Goal: Task Accomplishment & Management: Manage account settings

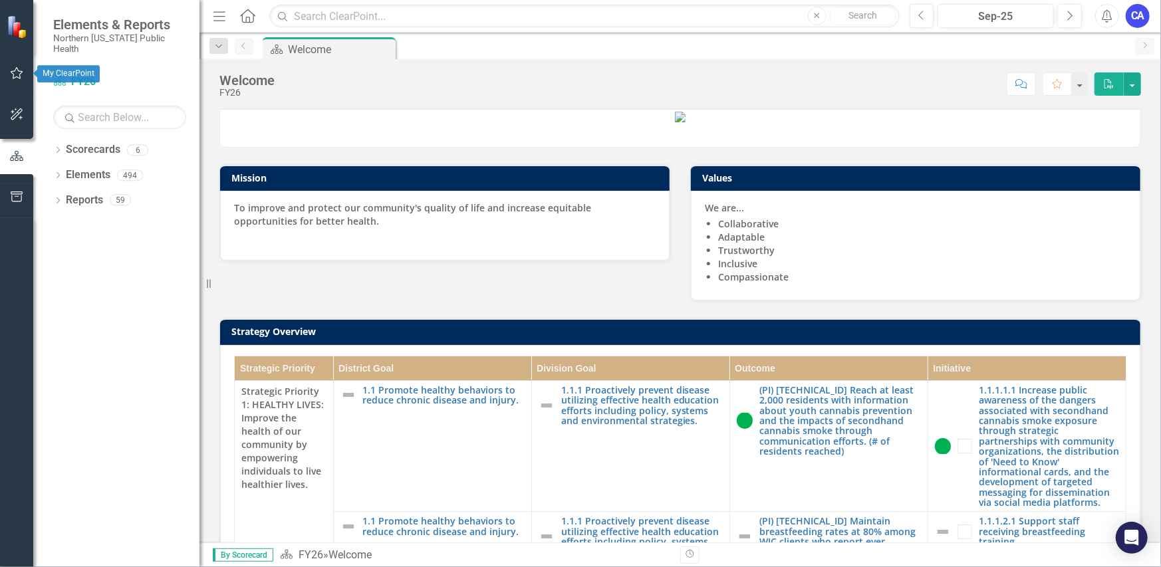
click at [15, 74] on icon "button" at bounding box center [17, 73] width 14 height 11
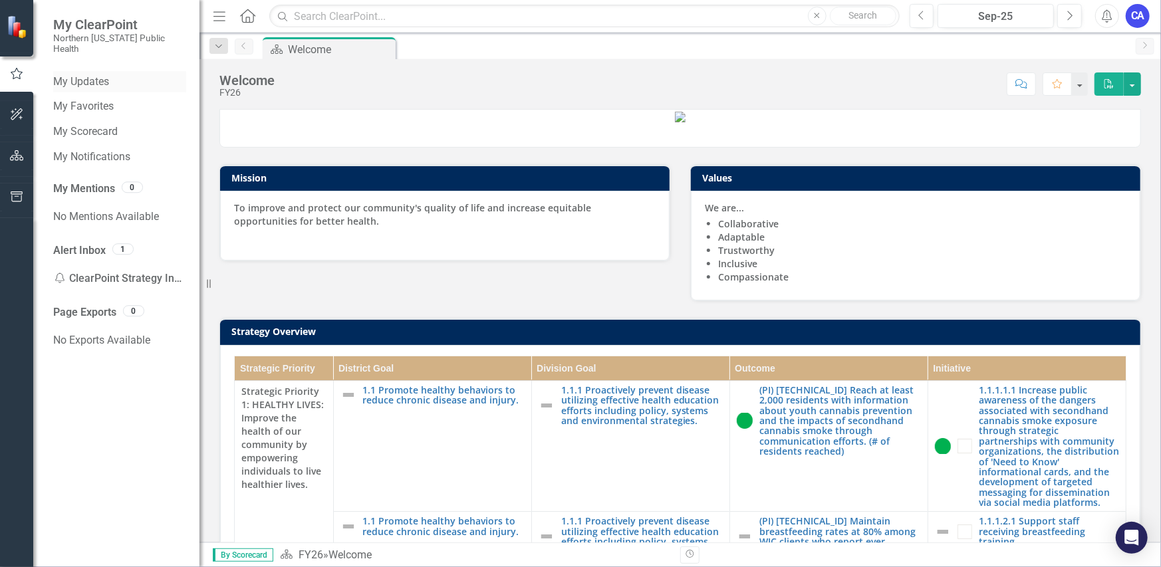
click at [96, 74] on link "My Updates" at bounding box center [119, 81] width 133 height 15
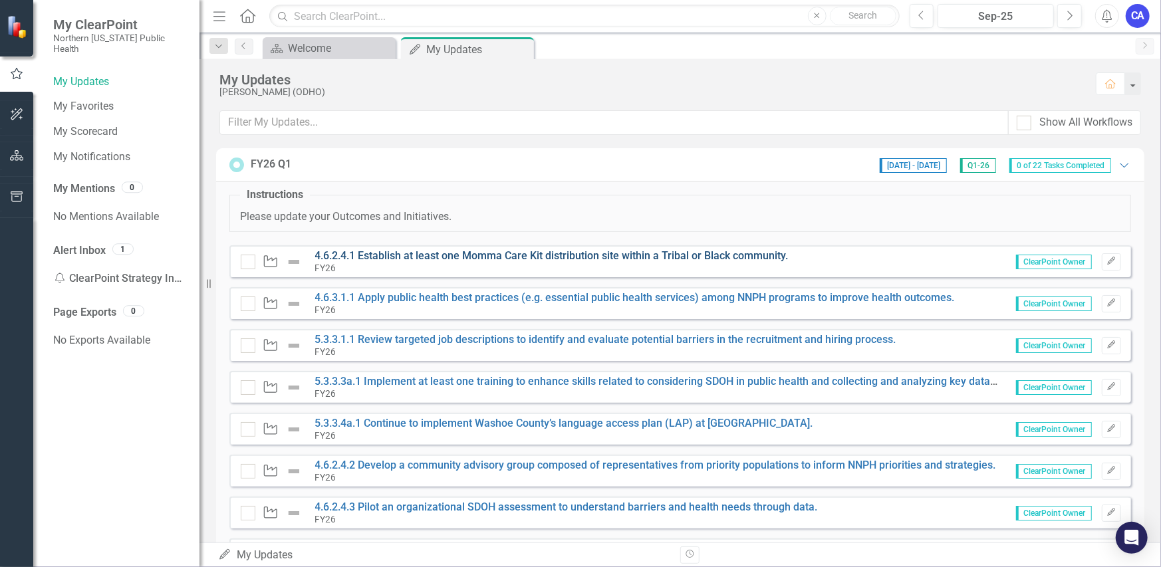
click at [466, 255] on link "4.6.2.4.1 Establish at least one Momma Care Kit distribution site within a Trib…" at bounding box center [551, 255] width 473 height 13
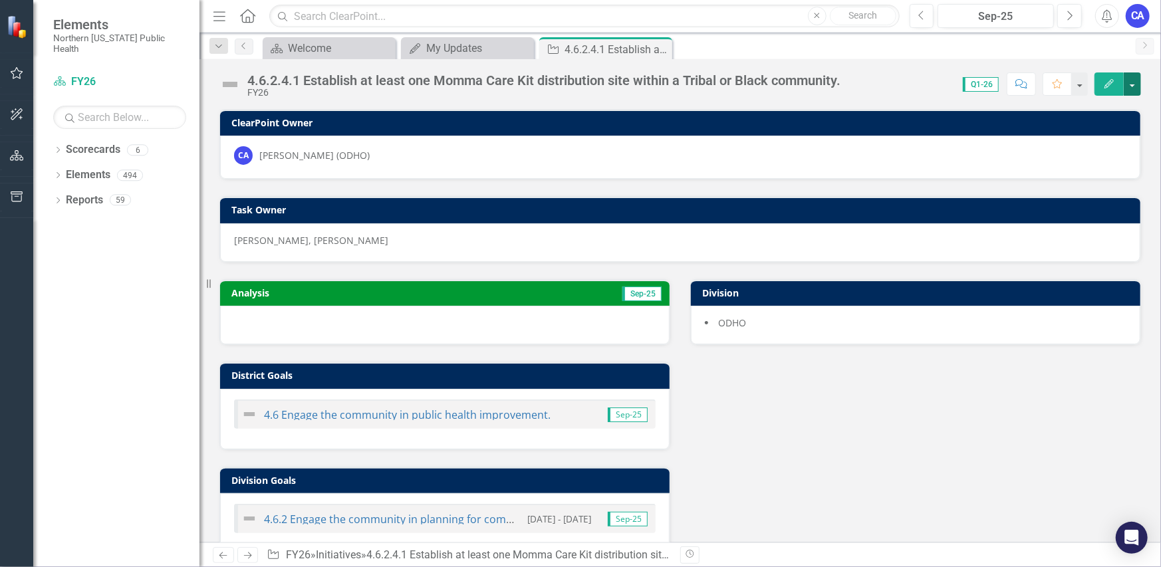
click at [1135, 83] on button "button" at bounding box center [1132, 83] width 17 height 23
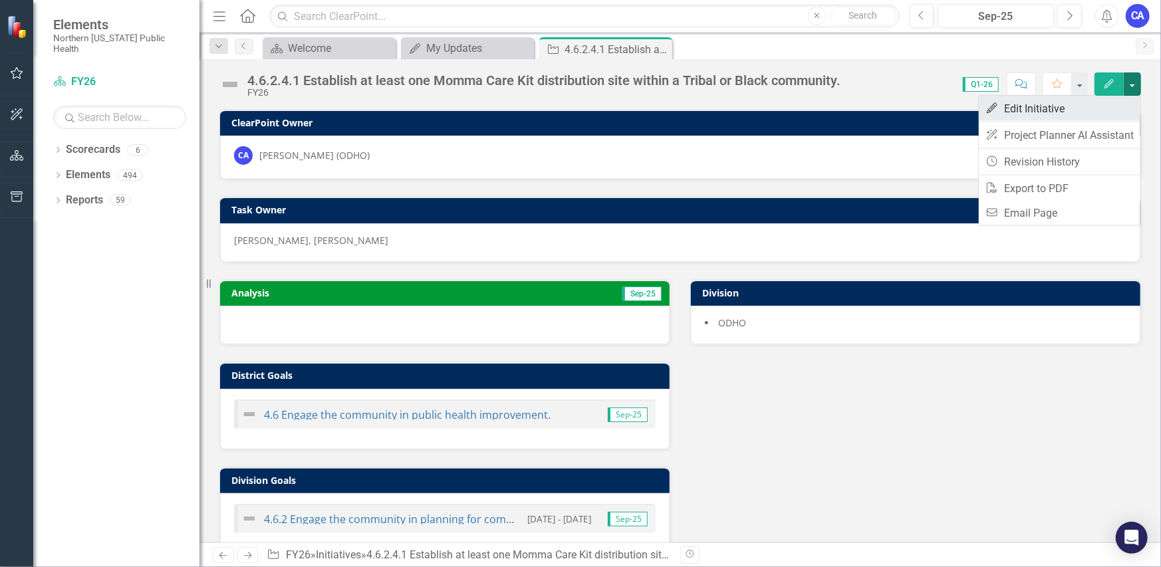
click at [1081, 106] on link "Edit Edit Initiative" at bounding box center [1060, 108] width 162 height 25
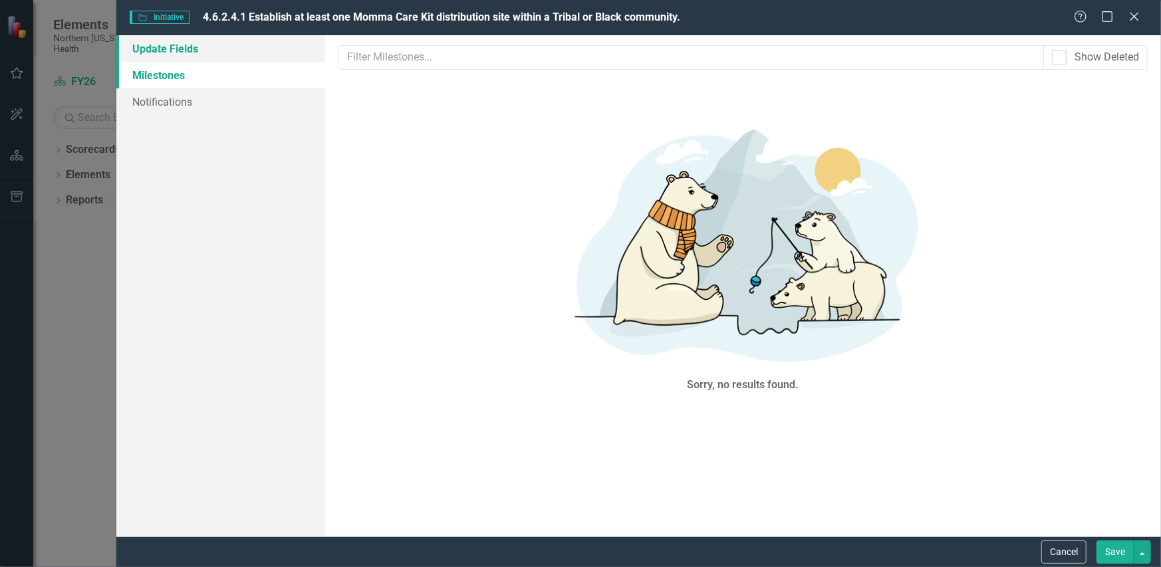
click at [196, 55] on link "Update Fields" at bounding box center [220, 48] width 209 height 27
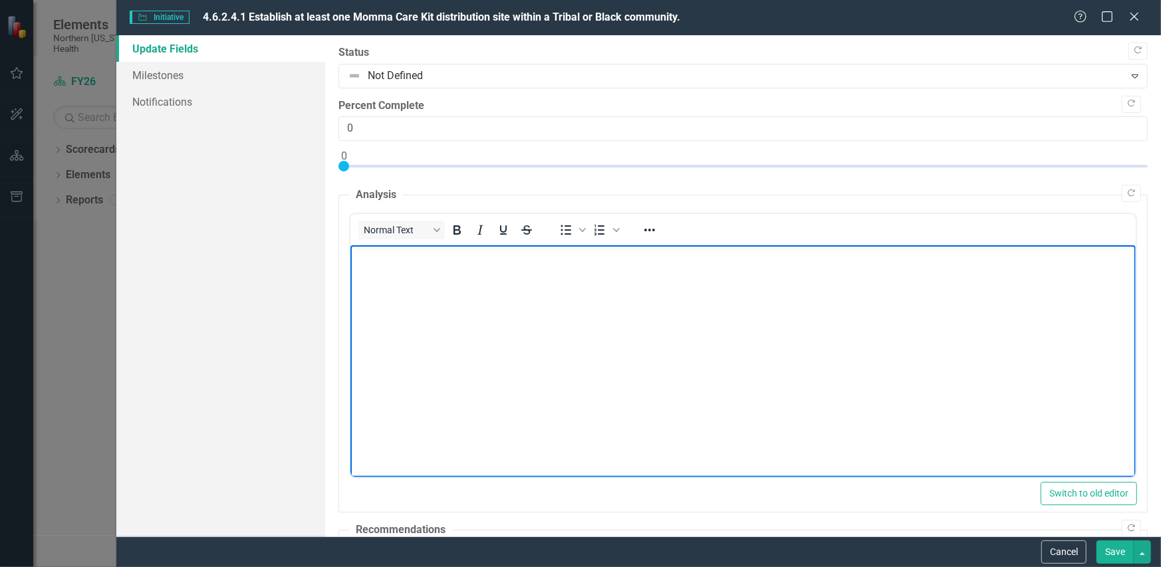
click at [388, 250] on p "Rich Text Area. Press ALT-0 for help." at bounding box center [742, 256] width 779 height 16
click at [422, 282] on body "The Maternal Health Coalition does not have the funding or the space to current…" at bounding box center [742, 345] width 785 height 200
click at [501, 257] on p "The Maternal Health Coalition does not have the funding or the space to current…" at bounding box center [742, 256] width 779 height 16
click at [658, 257] on p "The Maternal Health Coalition, who leads this initiative does not have the fund…" at bounding box center [742, 256] width 779 height 16
click at [784, 303] on body "The Maternal Health Coalition, who leads this initiative does not currently hav…" at bounding box center [742, 345] width 785 height 200
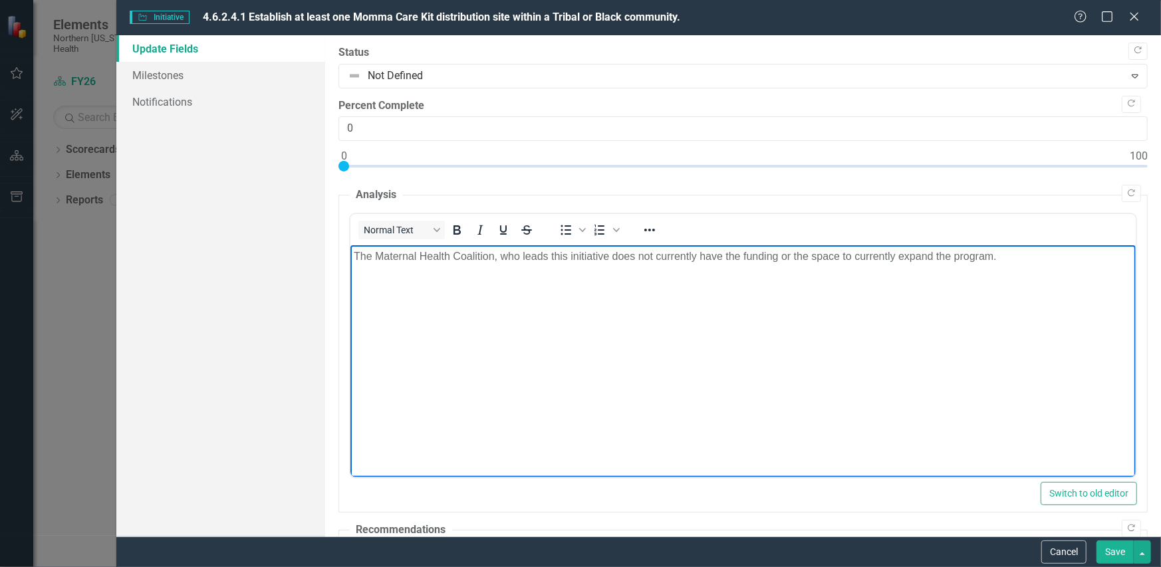
click at [848, 265] on body "The Maternal Health Coalition, who leads this initiative does not currently hav…" at bounding box center [742, 345] width 785 height 200
click at [899, 258] on p "The Maternal Health Coalition, who leads this initiative does not currently hav…" at bounding box center [742, 256] width 779 height 16
click at [500, 338] on body "The Maternal Health Coalition, who leads this initiative does not currently hav…" at bounding box center [742, 345] width 785 height 200
click at [487, 321] on body "The Maternal Health Coalition, who leads this initiative does not currently hav…" at bounding box center [742, 345] width 785 height 200
click at [606, 282] on body "The Maternal Health Coalition, who leads this initiative does not currently hav…" at bounding box center [742, 345] width 785 height 200
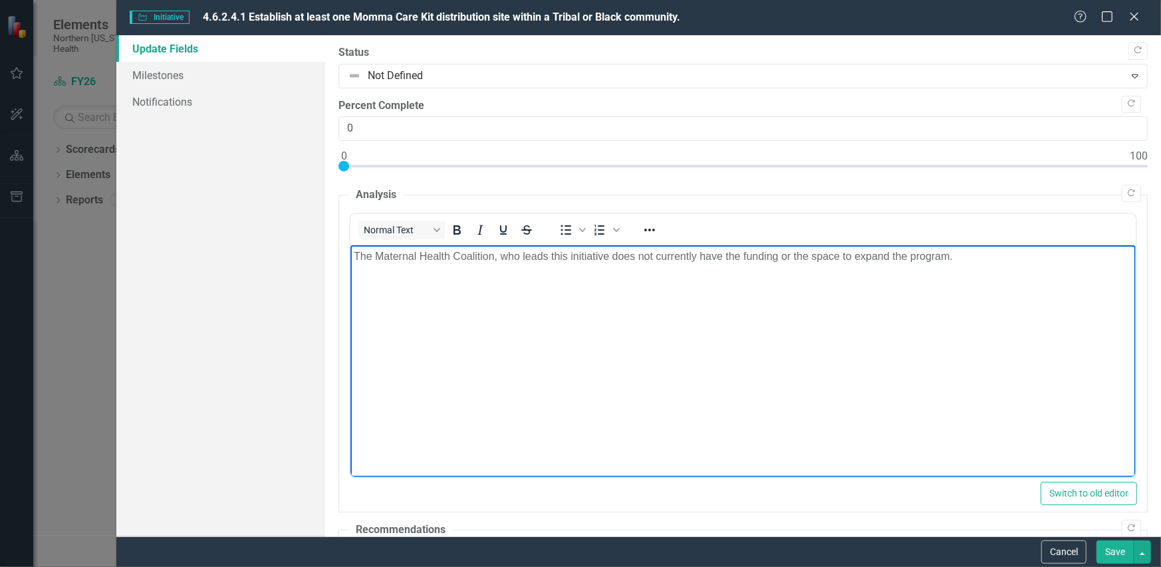
click at [988, 257] on p "The Maternal Health Coalition, who leads this initiative does not currently hav…" at bounding box center [742, 256] width 779 height 16
drag, startPoint x: 467, startPoint y: 263, endPoint x: 458, endPoint y: 279, distance: 18.5
click at [458, 279] on p "The Maternal Health Coalition, who leads this initiative does not currently hav…" at bounding box center [742, 264] width 779 height 32
drag, startPoint x: 755, startPoint y: 276, endPoint x: 329, endPoint y: 241, distance: 427.7
click at [350, 245] on html "The Maternal Health Coalition, who leads this initiative does not currently hav…" at bounding box center [742, 345] width 785 height 200
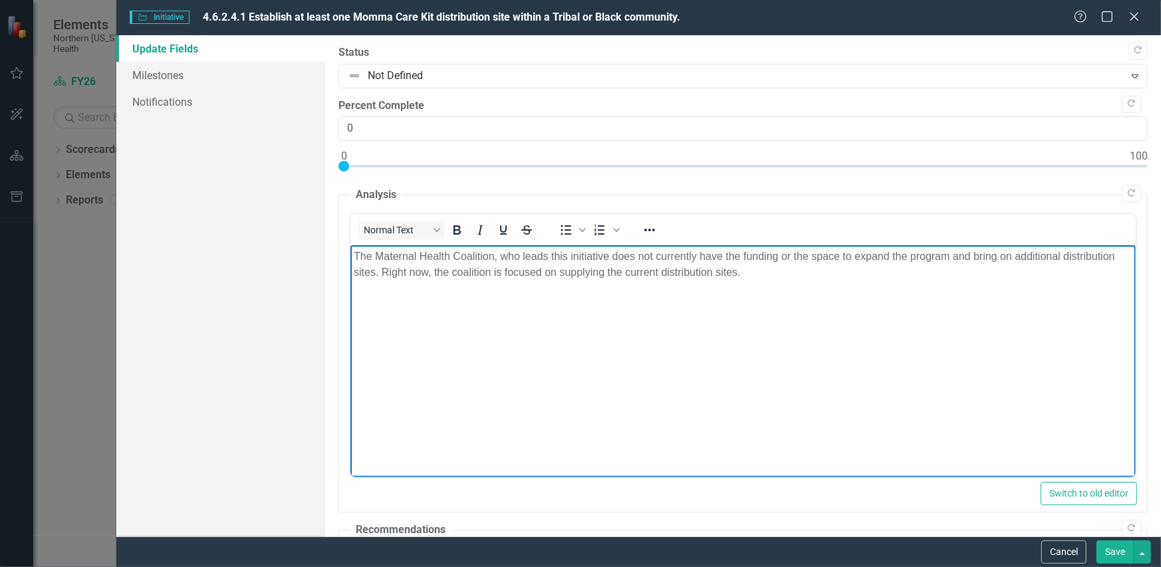
copy p "The Maternal Health Coalition, who leads this initiative does not currently hav…"
drag, startPoint x: 734, startPoint y: 274, endPoint x: 305, endPoint y: 241, distance: 430.2
click at [350, 245] on html "The Maternal Health Coalition, who leads this initiative does not currently hav…" at bounding box center [742, 345] width 785 height 200
click at [356, 253] on p ""The Maternal Health Coalition, which leads this initiative, currently lacks th…" at bounding box center [742, 264] width 779 height 32
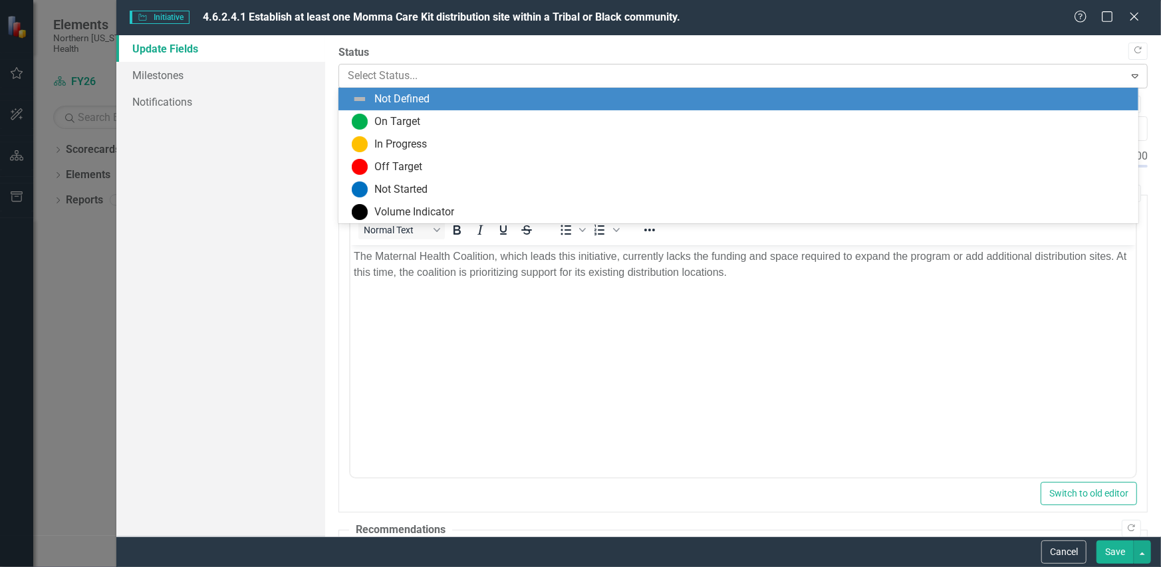
click at [424, 70] on div at bounding box center [732, 76] width 769 height 18
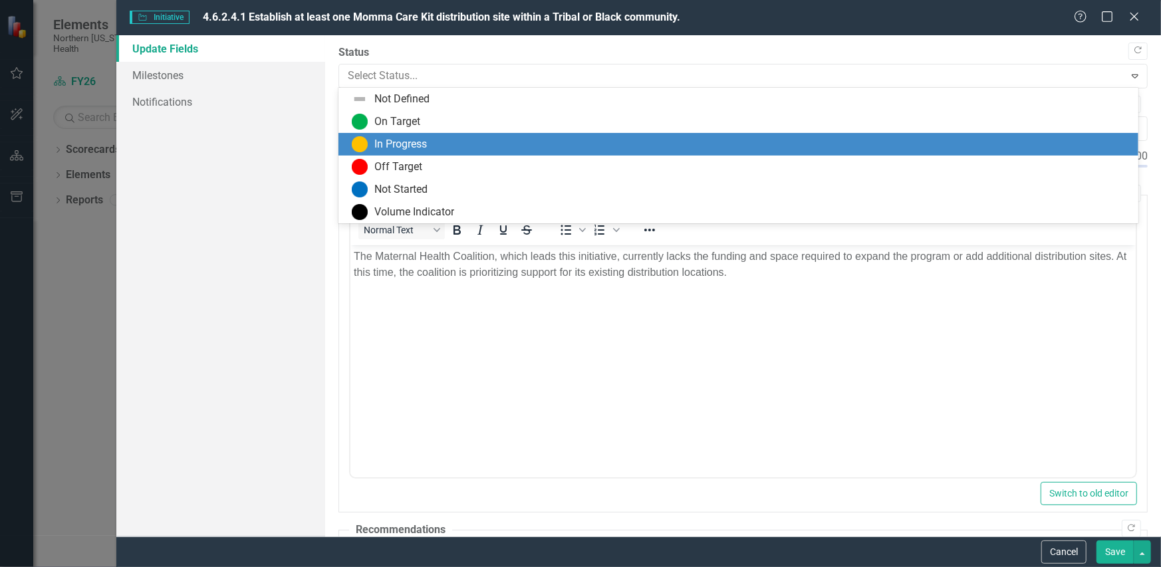
click at [415, 137] on div "In Progress" at bounding box center [400, 144] width 53 height 15
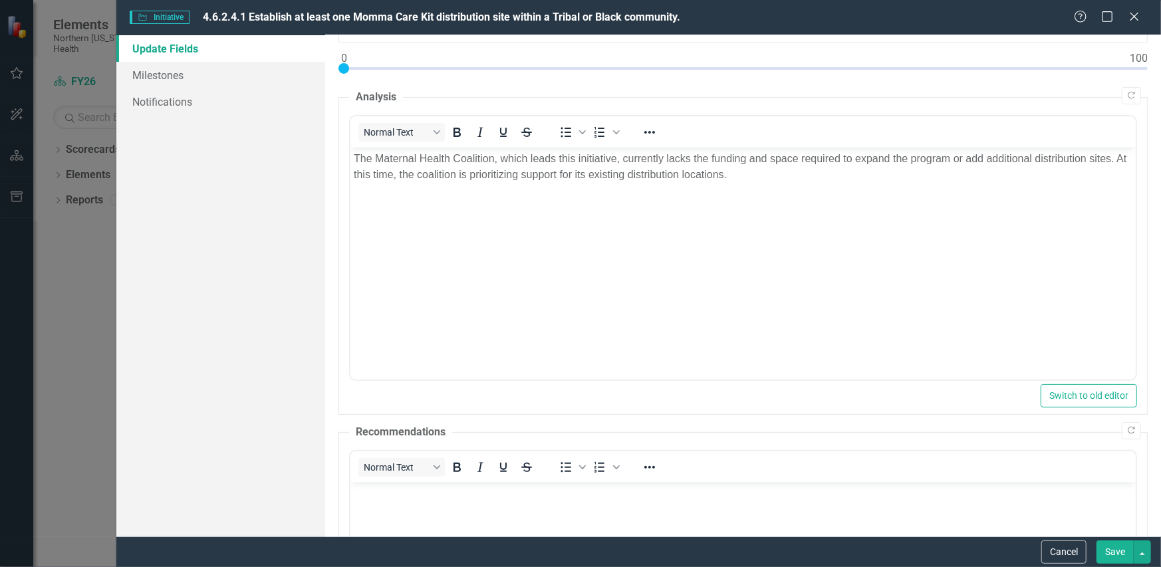
scroll to position [133, 0]
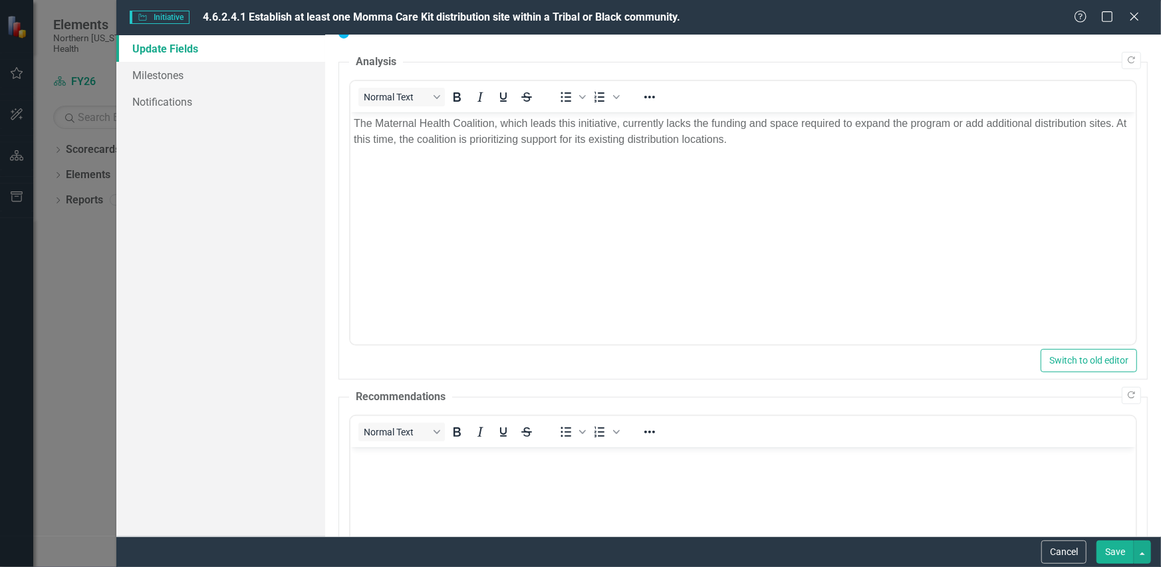
click at [1111, 553] on button "Save" at bounding box center [1115, 552] width 37 height 23
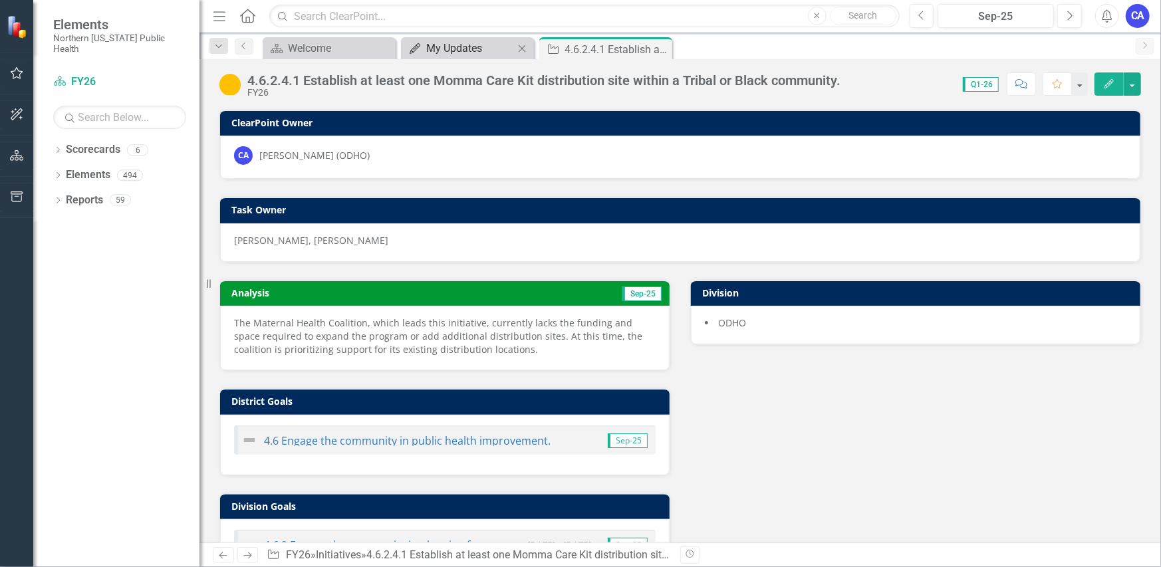
click at [485, 51] on div "My Updates" at bounding box center [470, 48] width 88 height 17
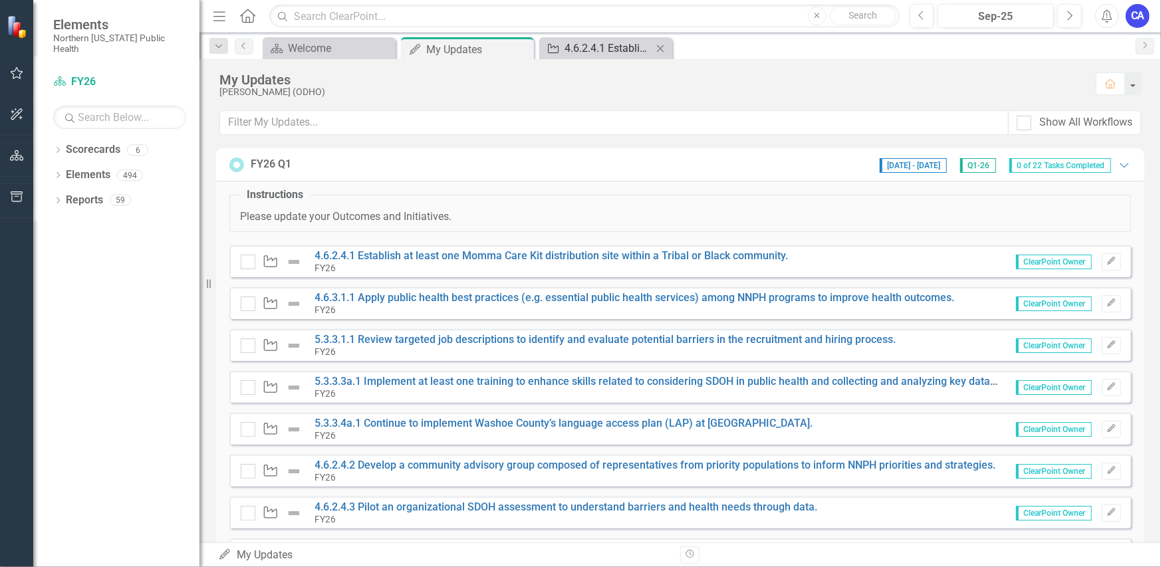
click at [598, 47] on div "4.6.2.4.1 Establish at least one Momma Care Kit distribution site within a Trib…" at bounding box center [609, 48] width 88 height 17
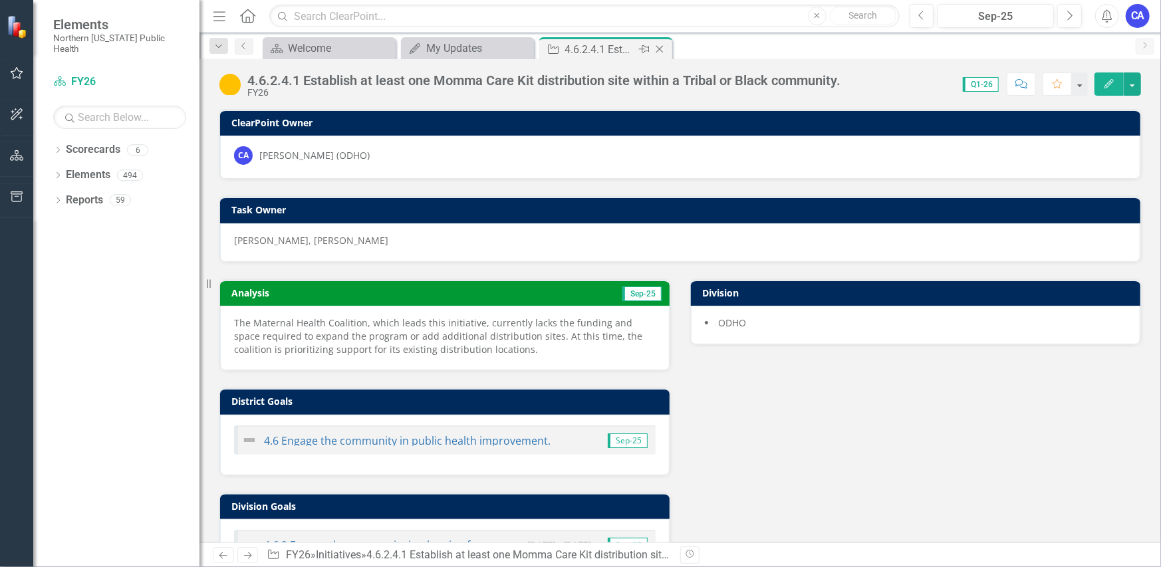
click at [668, 45] on div "Close" at bounding box center [660, 49] width 17 height 17
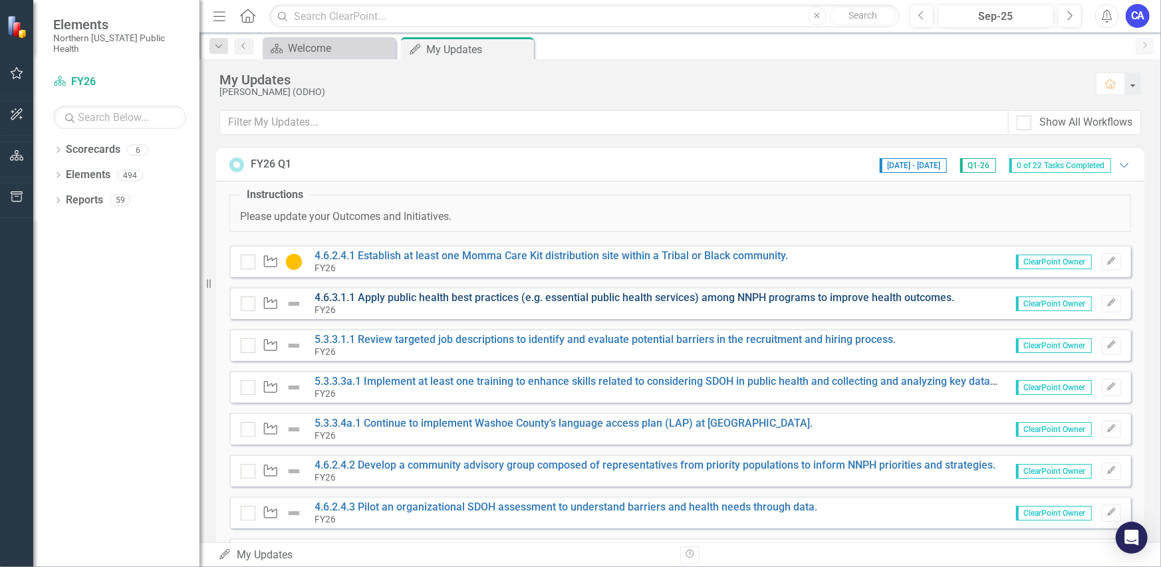
click at [424, 300] on link "4.6.3.1.1 Apply public health best practices (e.g. essential public health serv…" at bounding box center [635, 297] width 640 height 13
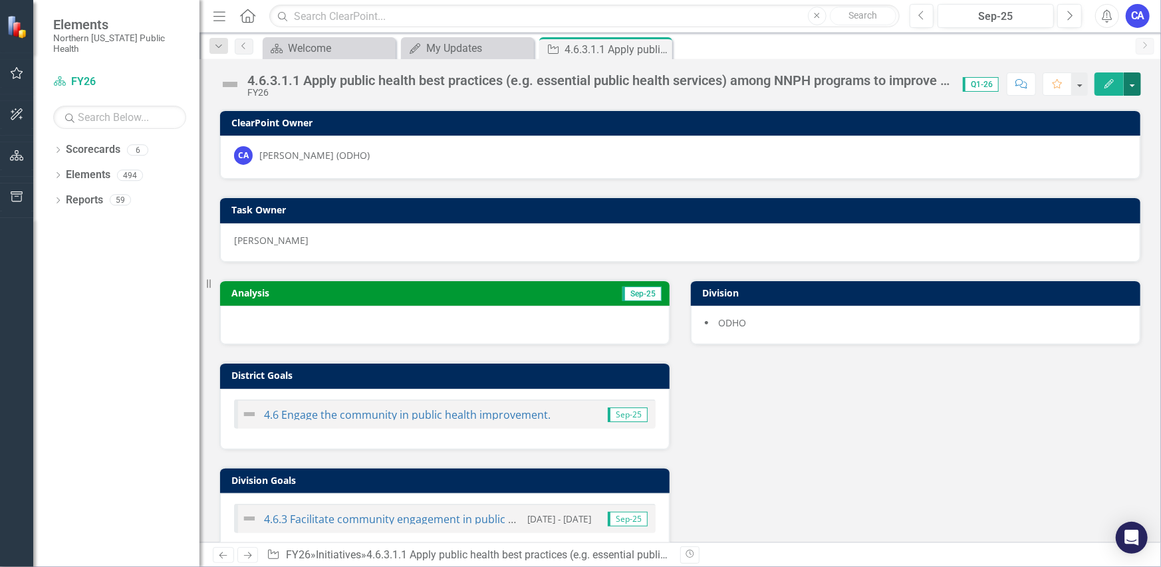
click at [1129, 90] on button "button" at bounding box center [1132, 83] width 17 height 23
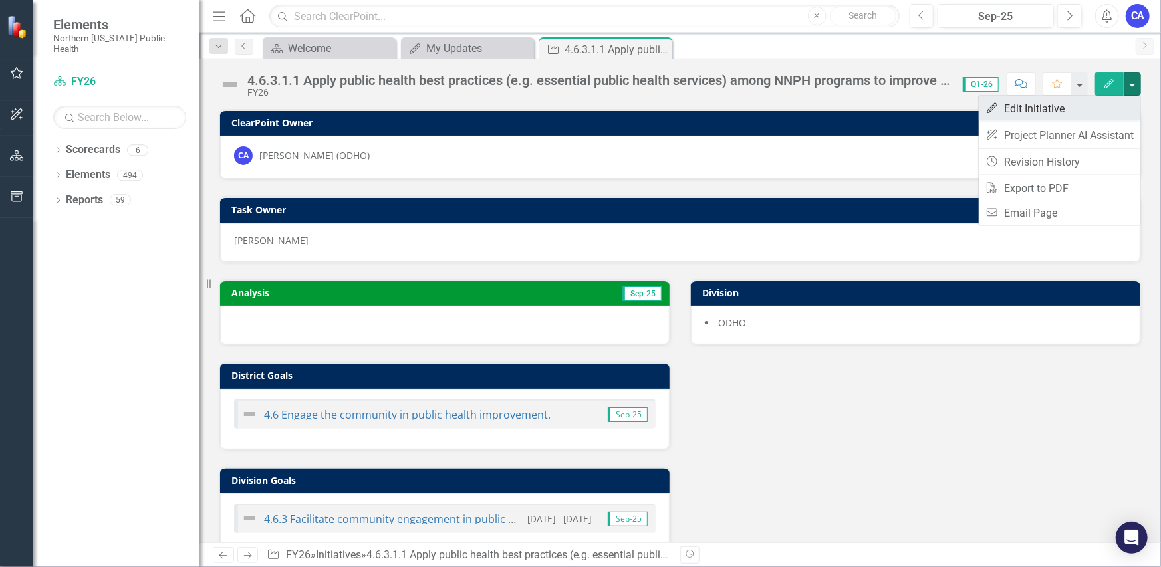
click at [1063, 108] on link "Edit Edit Initiative" at bounding box center [1060, 108] width 162 height 25
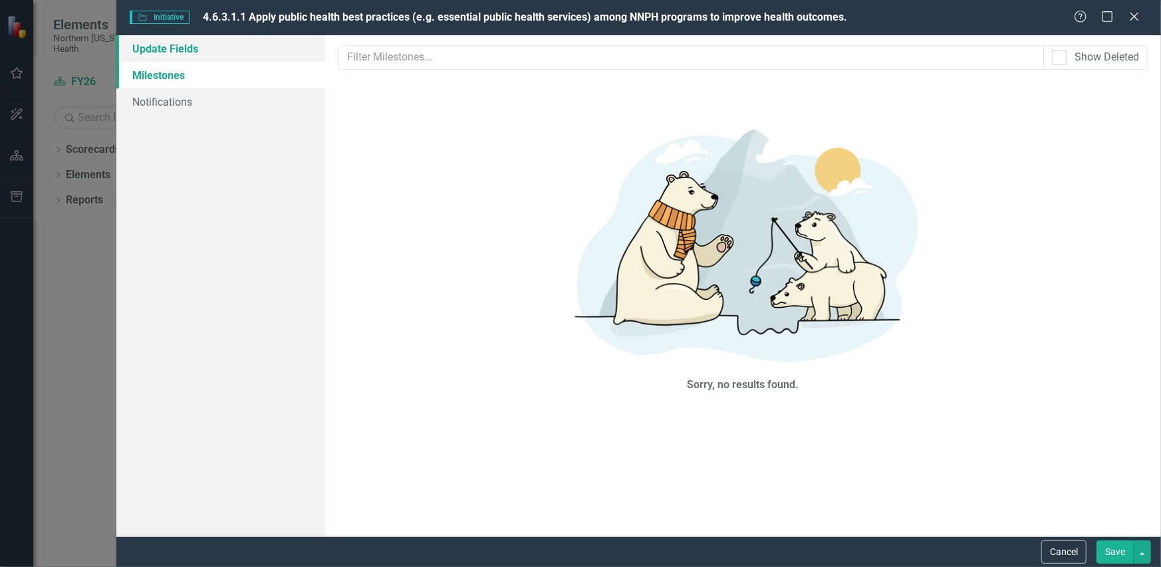
click at [156, 46] on link "Update Fields" at bounding box center [220, 48] width 209 height 27
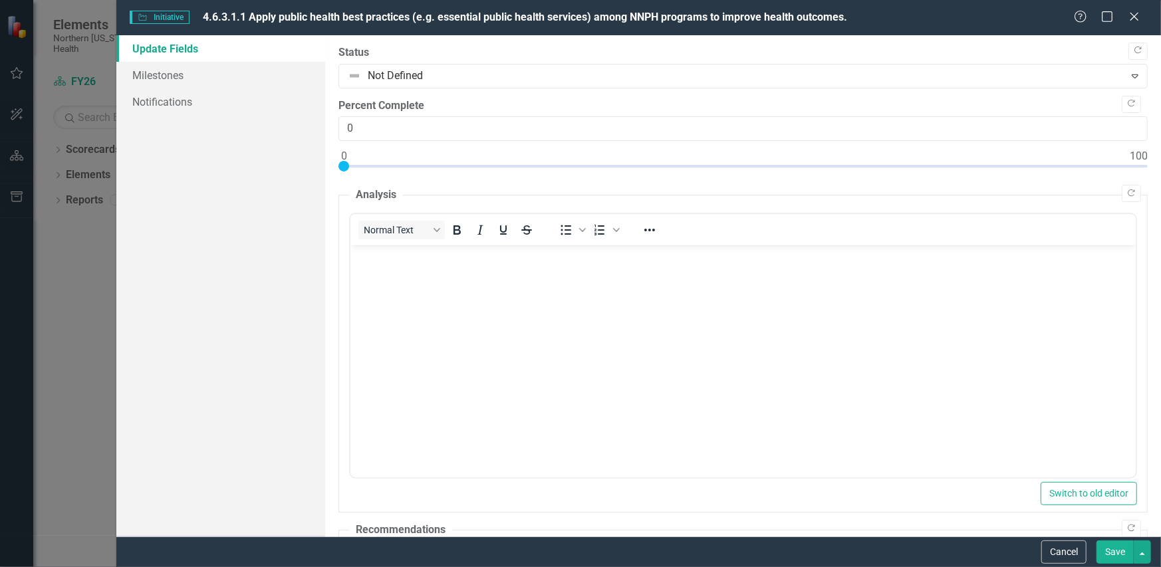
click at [399, 272] on body "Rich Text Area. Press ALT-0 for help." at bounding box center [742, 345] width 785 height 200
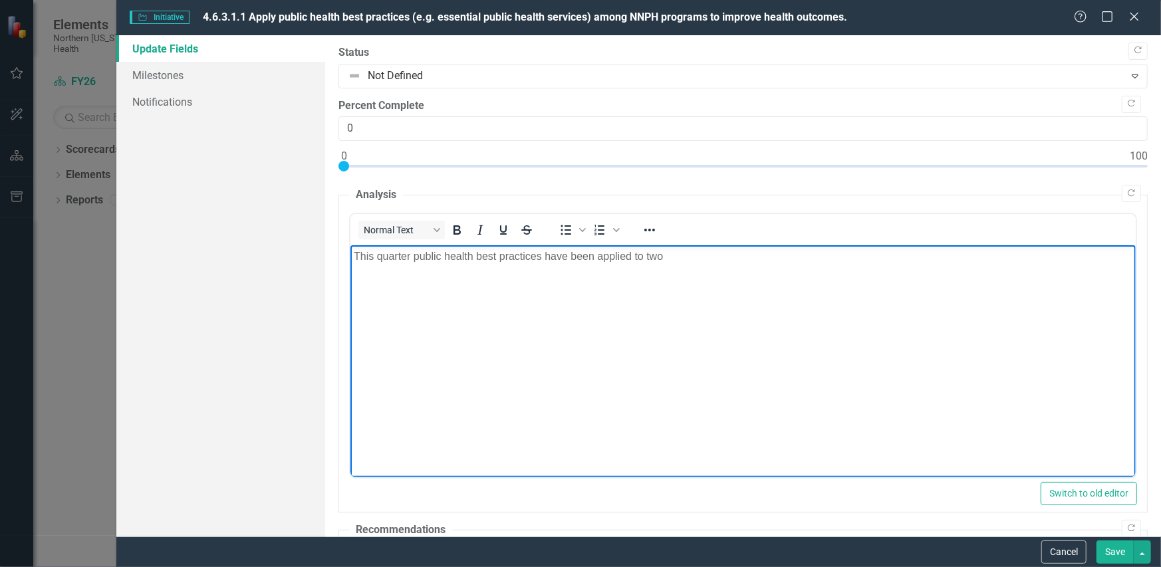
click at [461, 275] on body "This quarter public health best practices have been applied to two" at bounding box center [742, 345] width 785 height 200
click at [681, 260] on p "This quarter public health best practices have been applied to two" at bounding box center [742, 256] width 779 height 16
click at [927, 262] on body "This quarter public health best practices have been applied to two different in…" at bounding box center [742, 345] width 785 height 200
click at [1011, 255] on p "This quarter public health best practices have been applied to two different in…" at bounding box center [742, 256] width 779 height 16
click at [386, 264] on p "This quarter public health best practices have been applied to two different in…" at bounding box center [742, 256] width 779 height 16
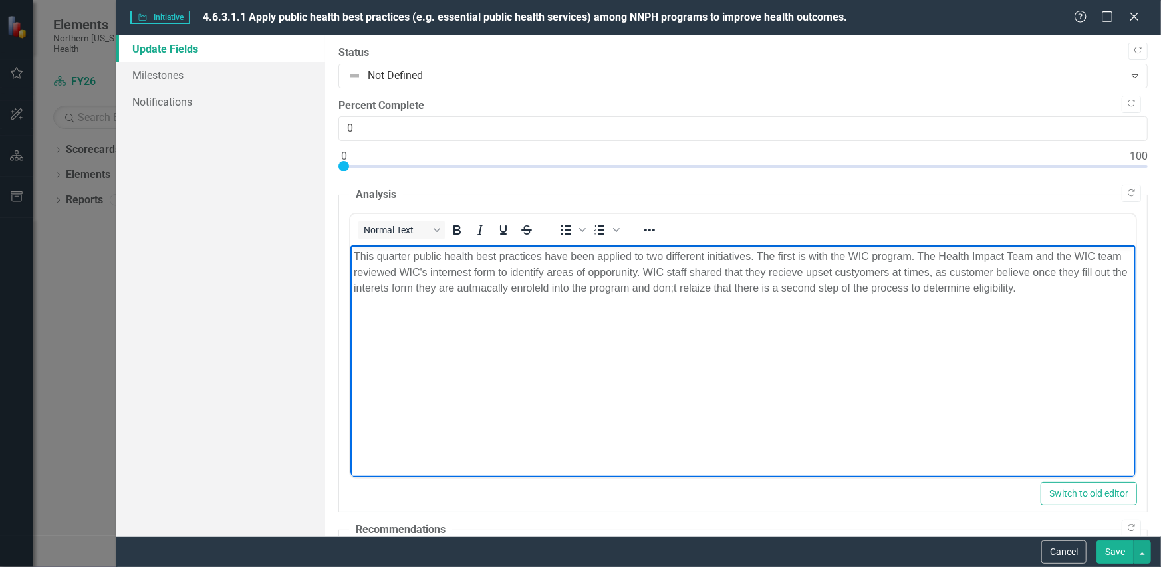
drag, startPoint x: 458, startPoint y: 275, endPoint x: 479, endPoint y: 311, distance: 42.3
click at [454, 313] on body "This quarter public health best practices have been applied to two different in…" at bounding box center [742, 345] width 785 height 200
click at [1053, 296] on body "This quarter public health best practices have been applied to two different in…" at bounding box center [742, 345] width 785 height 200
drag, startPoint x: 447, startPoint y: 276, endPoint x: 468, endPoint y: 283, distance: 21.9
click at [475, 302] on body "This quarter public health best practices have been applied to two different in…" at bounding box center [742, 345] width 785 height 200
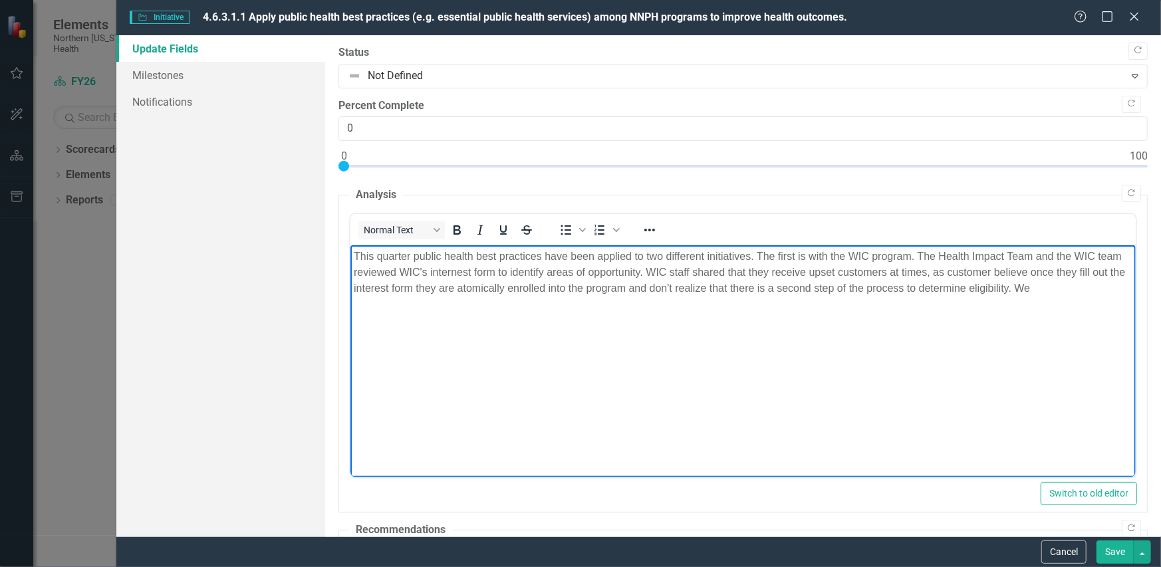
click at [467, 273] on p "This quarter public health best practices have been applied to two different in…" at bounding box center [742, 272] width 779 height 48
click at [712, 332] on body "This quarter public health best practices have been applied to two different in…" at bounding box center [742, 345] width 785 height 200
click at [1049, 292] on p "This quarter public health best practices have been applied to two different in…" at bounding box center [742, 272] width 779 height 48
click at [855, 308] on p "This quarter public health best practices have been applied to two different in…" at bounding box center [742, 280] width 779 height 64
click at [703, 323] on body "This quarter public health best practices have been applied to two different in…" at bounding box center [742, 345] width 785 height 200
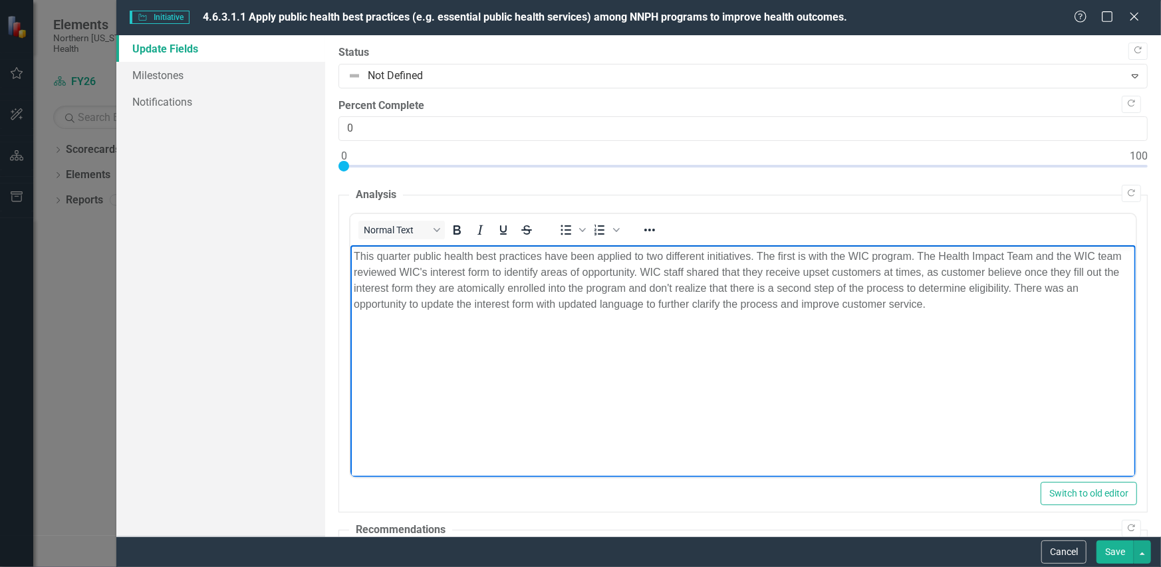
drag, startPoint x: 948, startPoint y: 309, endPoint x: 331, endPoint y: 257, distance: 618.6
click at [350, 257] on html "This quarter public health best practices have been applied to two different in…" at bounding box center [742, 345] width 785 height 200
copy p "This quarter public health best practices have been applied to two different in…"
click at [606, 341] on body "This quarter public health best practices have been applied to two different in…" at bounding box center [742, 345] width 785 height 200
click at [745, 319] on body "This quarter public health best practices have been applied to two different in…" at bounding box center [742, 345] width 785 height 200
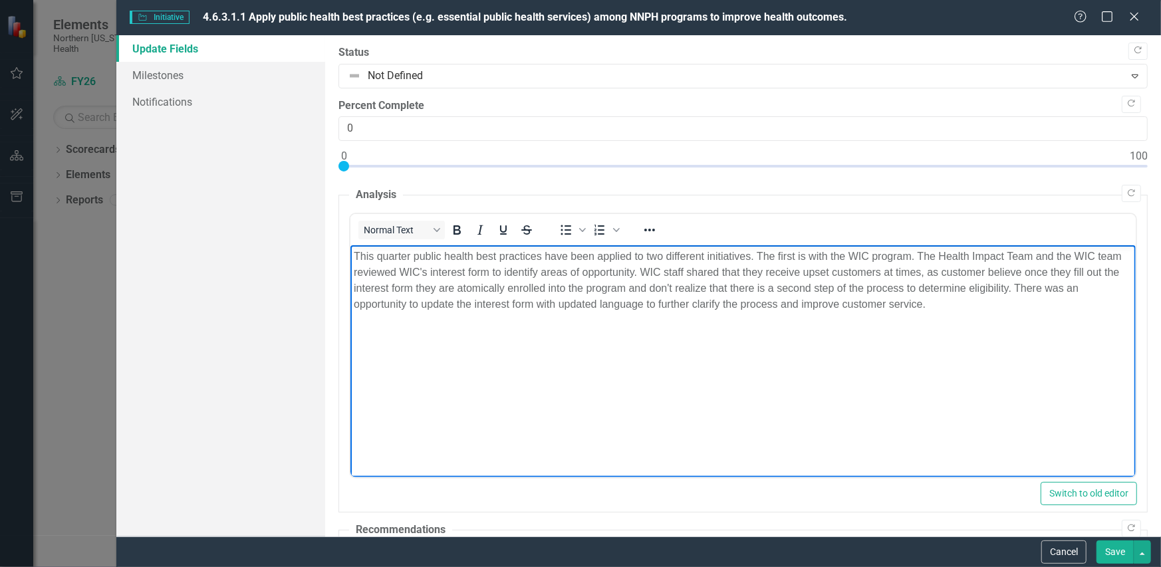
click at [937, 307] on p "This quarter public health best practices have been applied to two different in…" at bounding box center [742, 280] width 779 height 64
drag, startPoint x: 839, startPoint y: 303, endPoint x: 281, endPoint y: 235, distance: 562.6
click at [350, 245] on html "This quarter public health best practices have been applied to two different in…" at bounding box center [742, 345] width 785 height 200
click at [357, 259] on p ""This quarter, public health best practices were applied to two initiatives. Th…" at bounding box center [742, 280] width 779 height 64
click at [836, 311] on p "This quarter, public health best practices were applied to two initiatives. The…" at bounding box center [742, 280] width 779 height 64
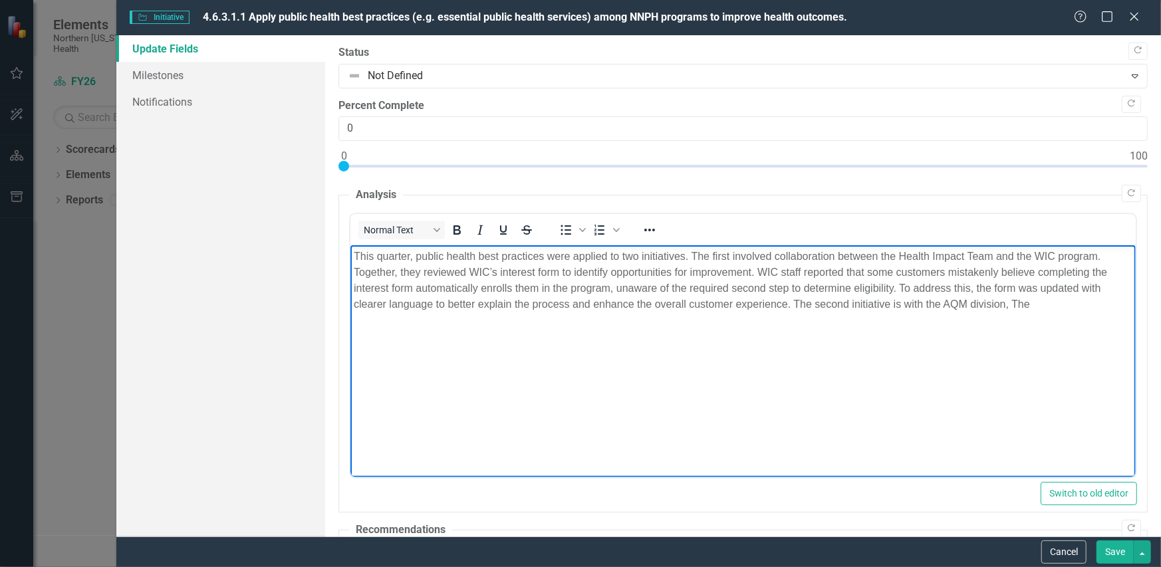
click at [1043, 305] on p "This quarter, public health best practices were applied to two initiatives. The…" at bounding box center [742, 280] width 779 height 64
click at [561, 318] on p "This quarter, public health best practices were applied to two initiatives. The…" at bounding box center [742, 288] width 779 height 80
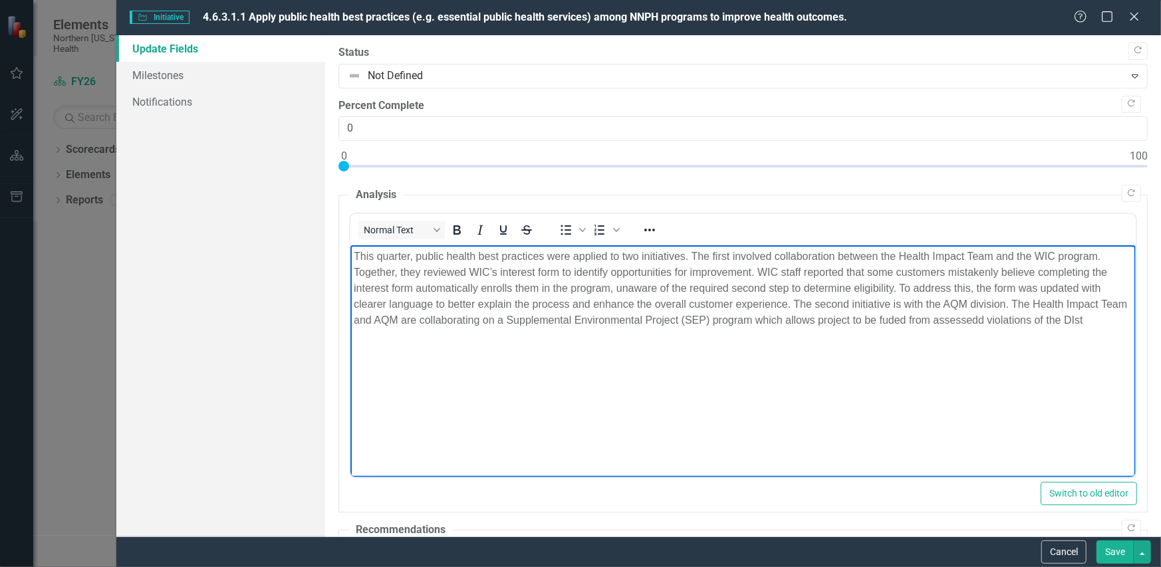
drag, startPoint x: 859, startPoint y: 321, endPoint x: 1036, endPoint y: 319, distance: 176.9
click at [863, 321] on p "This quarter, public health best practices were applied to two initiatives. The…" at bounding box center [742, 288] width 779 height 80
click at [1062, 335] on body "This quarter, public health best practices were applied to two initiatives. The…" at bounding box center [742, 345] width 785 height 200
drag, startPoint x: 1117, startPoint y: 323, endPoint x: 1032, endPoint y: 321, distance: 85.1
click at [1032, 321] on p "This quarter, public health best practices were applied to two initiatives. The…" at bounding box center [742, 288] width 779 height 80
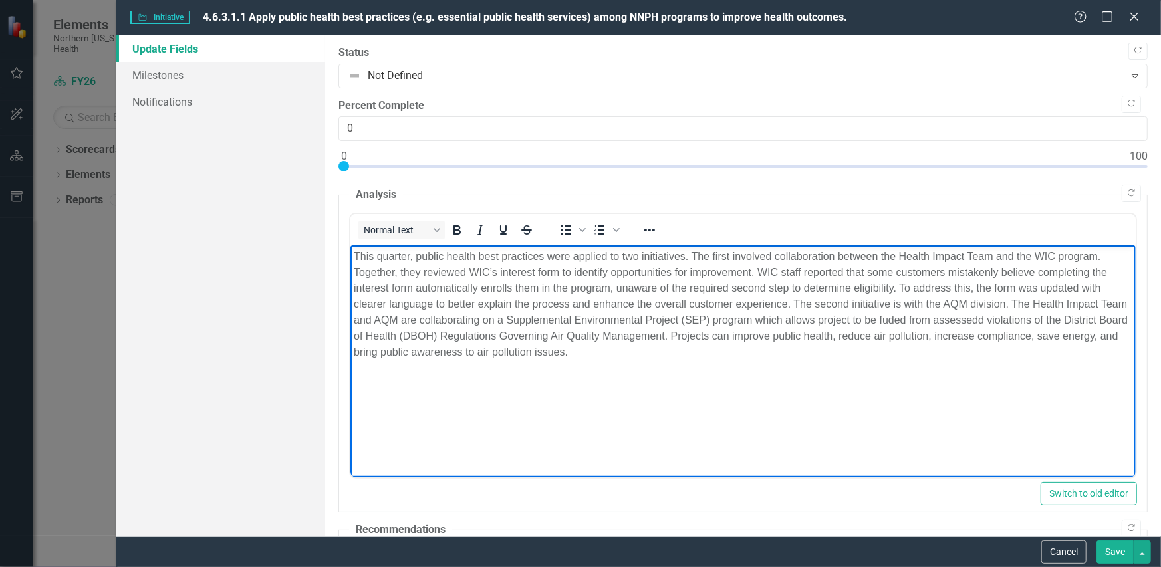
click at [946, 359] on p "This quarter, public health best practices were applied to two initiatives. The…" at bounding box center [742, 304] width 779 height 112
drag, startPoint x: 921, startPoint y: 323, endPoint x: 885, endPoint y: 336, distance: 38.5
click at [882, 336] on p "This quarter, public health best practices were applied to two initiatives. The…" at bounding box center [742, 304] width 779 height 112
click at [937, 324] on p "This quarter, public health best practices were applied to two initiatives. The…" at bounding box center [742, 304] width 779 height 112
click at [688, 353] on p "This quarter, public health best practices were applied to two initiatives. The…" at bounding box center [742, 304] width 779 height 112
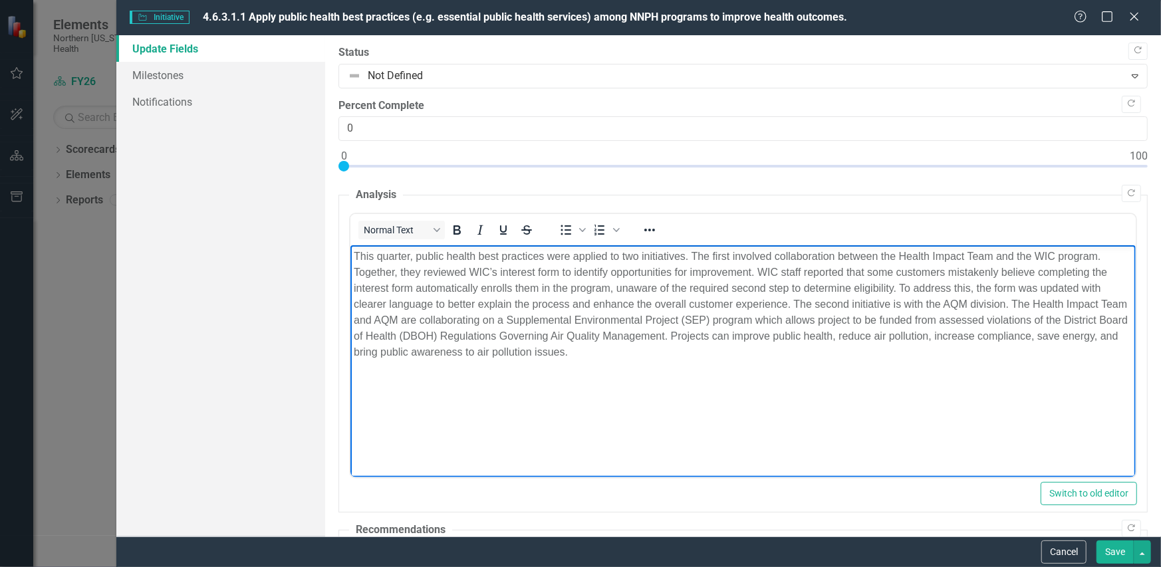
click at [739, 337] on p "This quarter, public health best practices were applied to two initiatives. The…" at bounding box center [742, 304] width 779 height 112
click at [799, 337] on p "This quarter, public health best practices were applied to two initiatives. The…" at bounding box center [742, 304] width 779 height 112
click at [730, 347] on p "This quarter, public health best practices were applied to two initiatives. The…" at bounding box center [742, 304] width 779 height 112
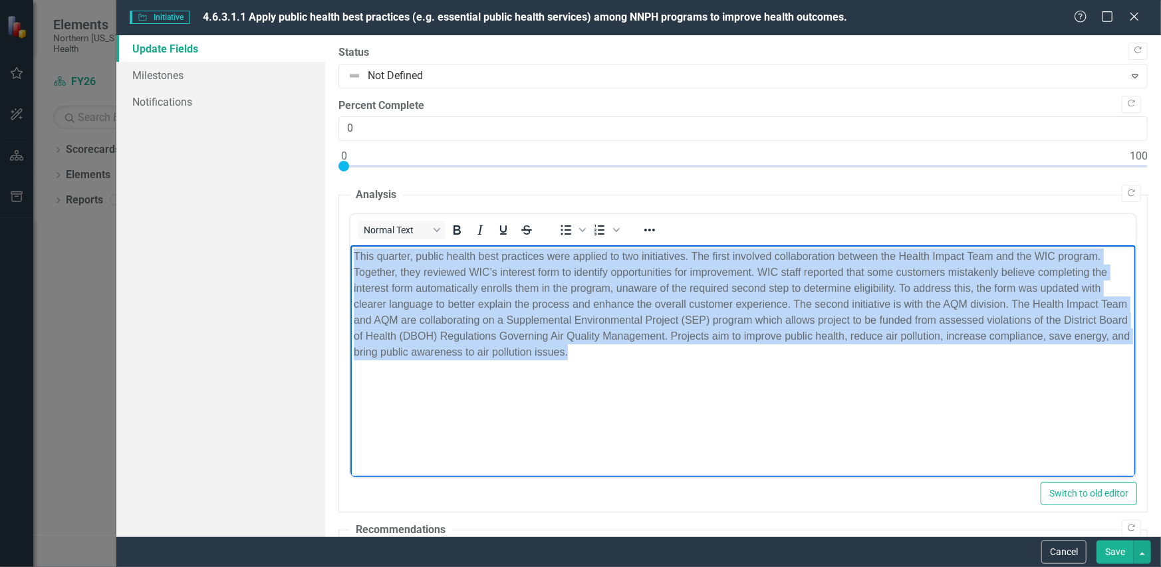
drag, startPoint x: 722, startPoint y: 350, endPoint x: 374, endPoint y: 265, distance: 358.7
click at [350, 245] on html "This quarter, public health best practices were applied to two initiatives. The…" at bounding box center [742, 345] width 785 height 200
copy p "This quarter, public health best practices were applied to two initiatives. The…"
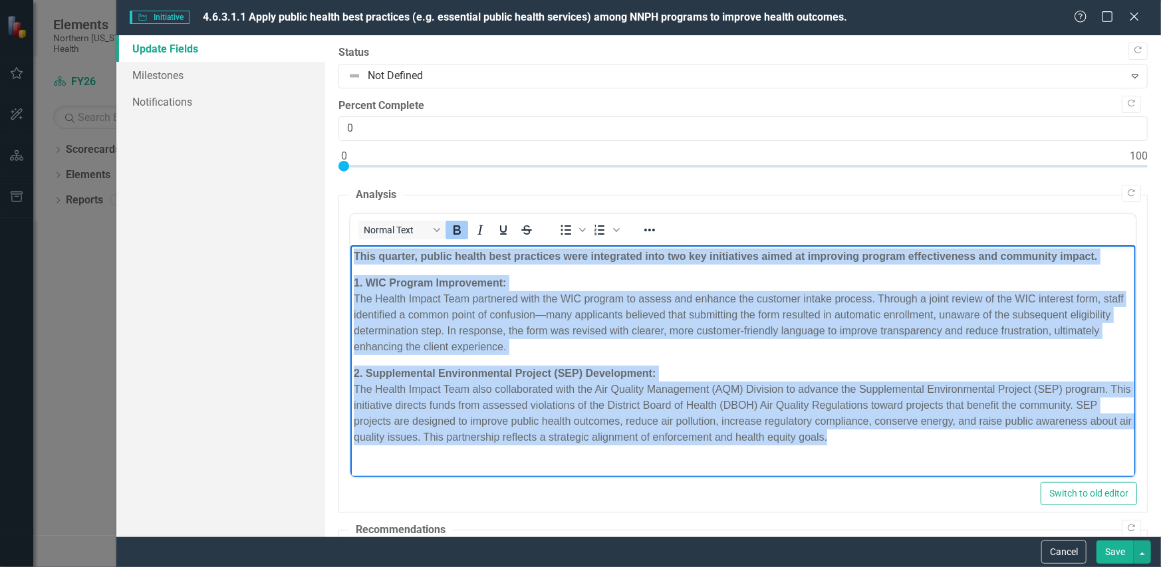
drag, startPoint x: 907, startPoint y: 438, endPoint x: 418, endPoint y: 245, distance: 525.5
click at [350, 247] on html "This quarter, public health best practices were integrated into two key initiat…" at bounding box center [742, 352] width 785 height 214
click at [454, 228] on icon "Bold" at bounding box center [457, 229] width 7 height 9
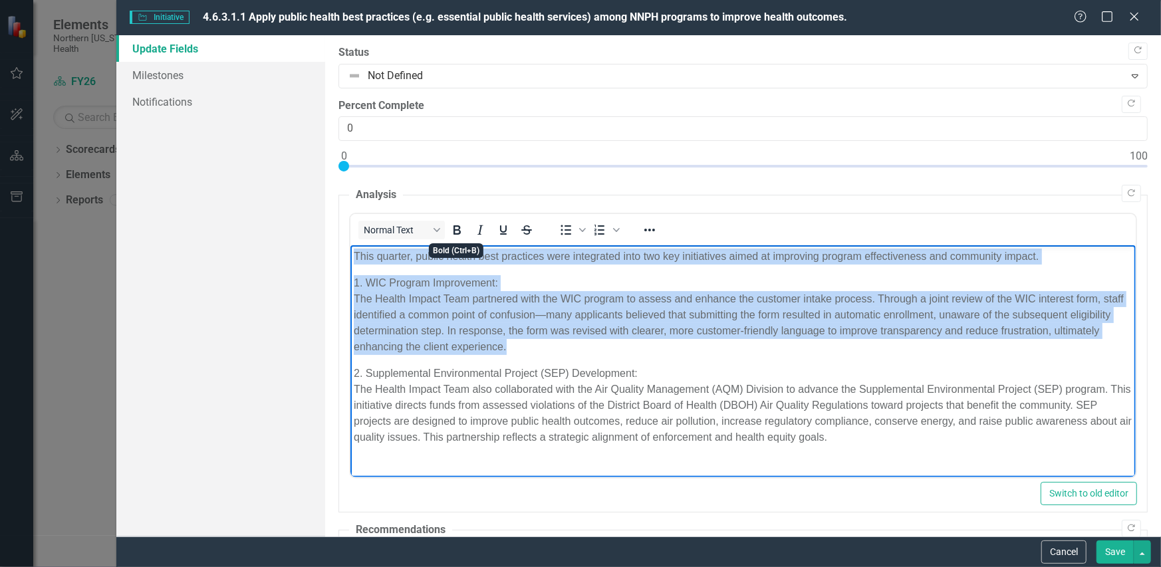
click at [459, 285] on p "1. WIC Program Improvement: The Health Impact Team partnered with the WIC progr…" at bounding box center [742, 315] width 779 height 80
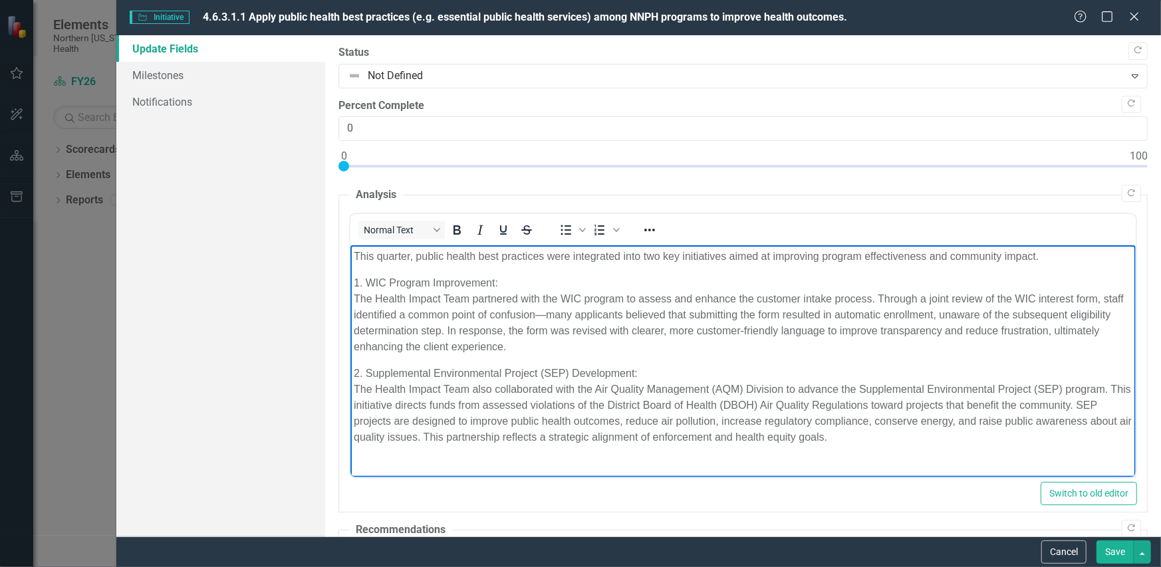
click at [352, 348] on body "This quarter, public health best practices were integrated into two key initiat…" at bounding box center [742, 352] width 785 height 214
click at [516, 358] on body "This quarter, public health best practices were integrated into two key initiat…" at bounding box center [742, 352] width 785 height 214
click at [575, 342] on p "1. WIC Program Improvement: The Health Impact Team partnered with the WIC progr…" at bounding box center [742, 315] width 779 height 80
click at [714, 331] on p "1. WIC Program Improvement: The Health Impact Team partnered with the WIC progr…" at bounding box center [742, 315] width 779 height 80
click at [716, 344] on p "1. WIC Program Improvement: The Health Impact Team partnered with the WIC progr…" at bounding box center [742, 315] width 779 height 80
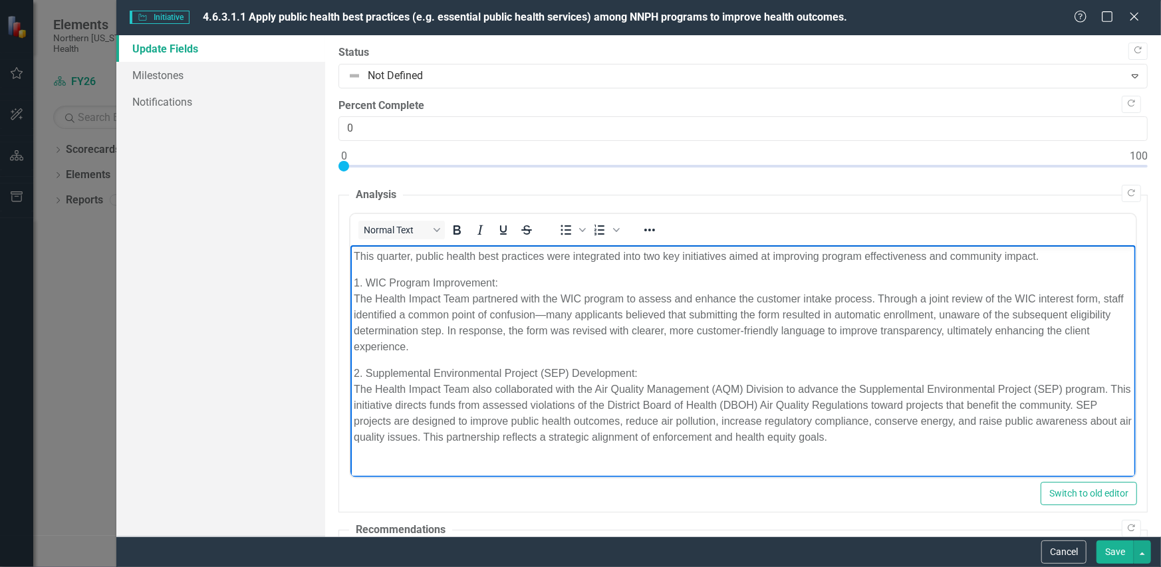
click at [718, 344] on p "1. WIC Program Improvement: The Health Impact Team partnered with the WIC progr…" at bounding box center [742, 315] width 779 height 80
click at [469, 303] on p "1. WIC Program Improvement: The Health Impact Team partnered with the WIC progr…" at bounding box center [742, 315] width 779 height 80
click at [472, 304] on p "1. WIC Program Improvement: The Health Impact Team partnered with the WIC progr…" at bounding box center [742, 315] width 779 height 80
click at [476, 382] on p "2. Supplemental Environmental Project (SEP) Development: The Health Impact Team…" at bounding box center [742, 405] width 779 height 80
click at [471, 391] on p "2. Supplemental Environmental Project (SEP) Development: The Health Impact Team…" at bounding box center [742, 405] width 779 height 80
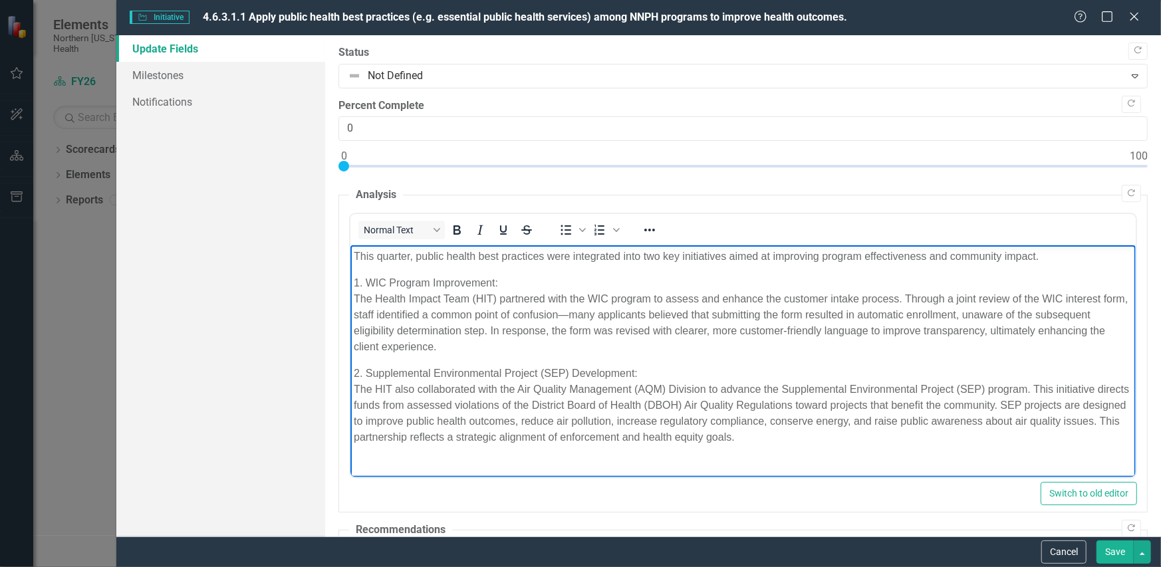
click at [557, 346] on p "1. WIC Program Improvement: The Health Impact Team (HIT) partnered with the WIC…" at bounding box center [742, 315] width 779 height 80
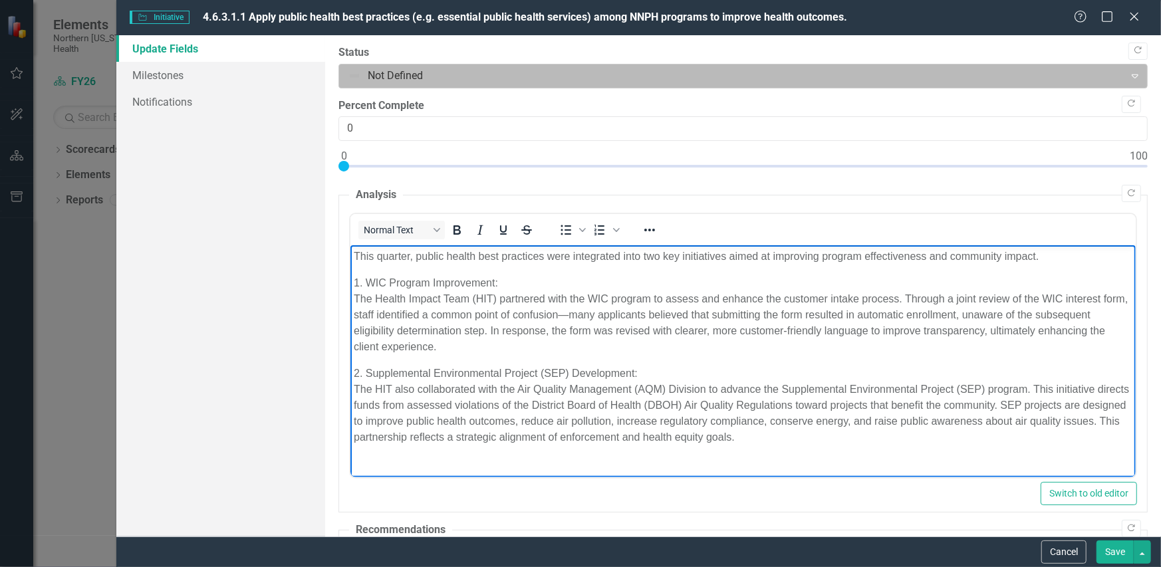
click at [392, 74] on div at bounding box center [732, 76] width 769 height 18
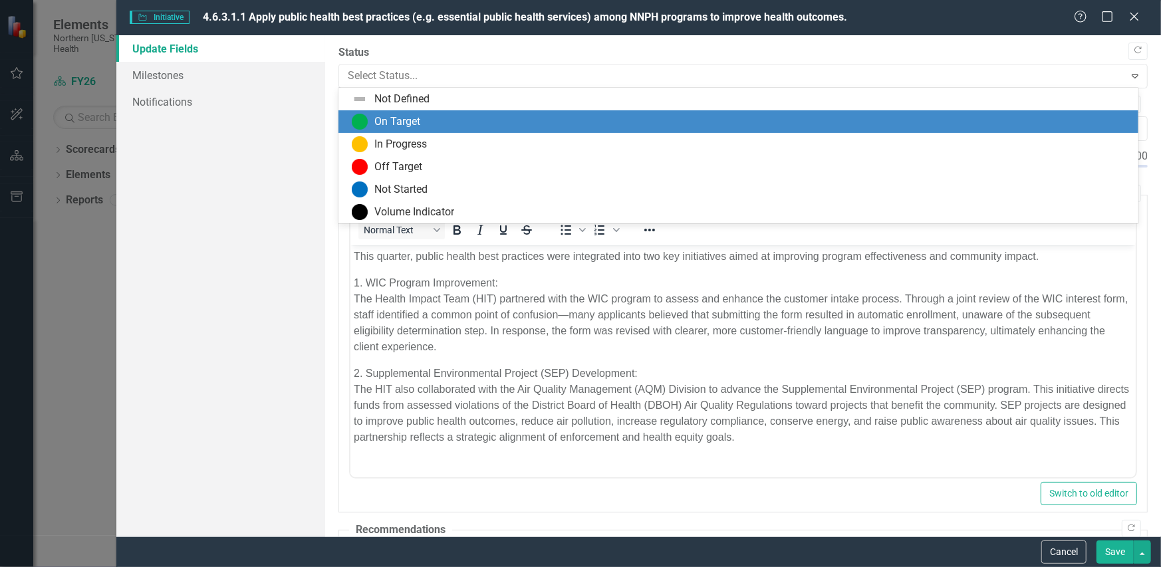
click at [394, 118] on div "On Target" at bounding box center [397, 121] width 46 height 15
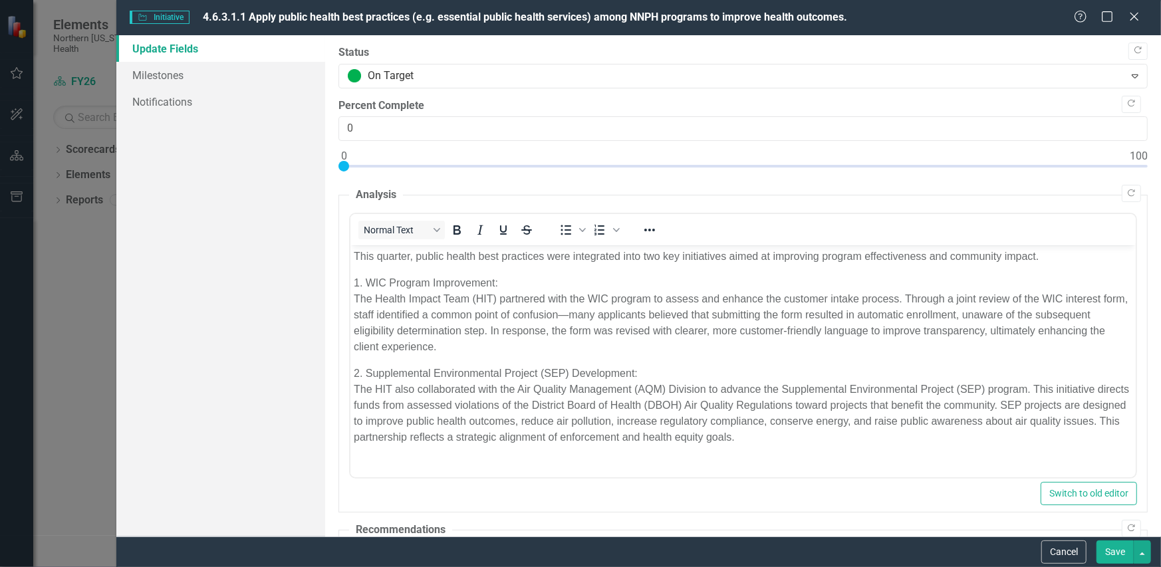
click at [448, 291] on p "1. WIC Program Improvement: The Health Impact Team (HIT) partnered with the WIC…" at bounding box center [742, 315] width 779 height 80
type input "25"
drag, startPoint x: 346, startPoint y: 166, endPoint x: 545, endPoint y: 168, distance: 198.9
click at [545, 168] on div at bounding box center [541, 166] width 11 height 11
click at [761, 390] on p "2. Supplemental Environmental Project (SEP) Development: The HIT also collabora…" at bounding box center [742, 405] width 779 height 80
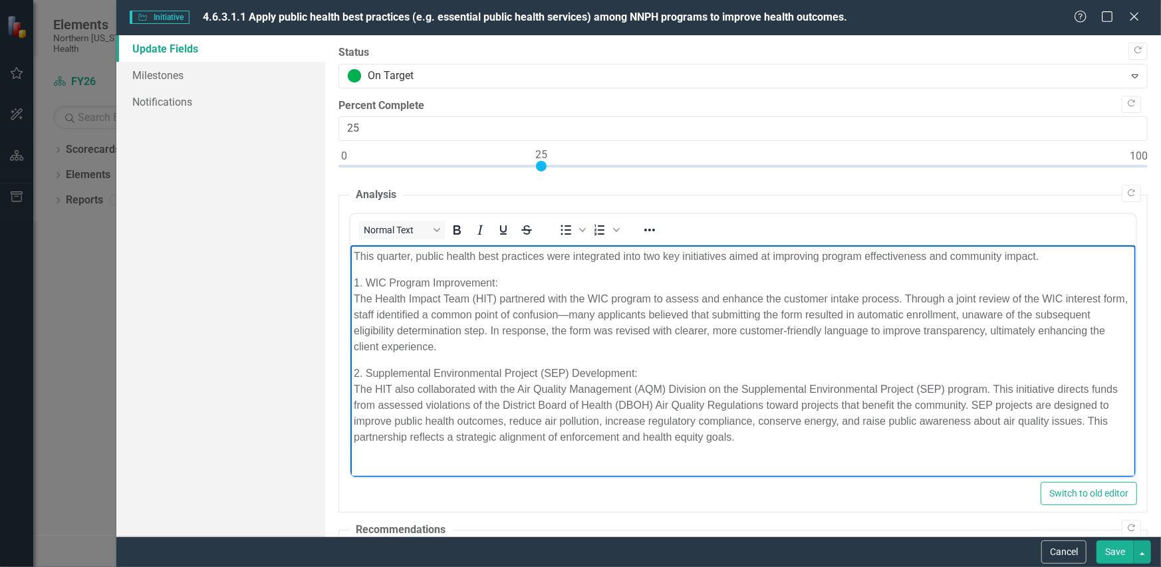
click at [571, 401] on p "2. Supplemental Environmental Project (SEP) Development: The HIT also collabora…" at bounding box center [742, 405] width 779 height 80
click at [701, 392] on p "2. Supplemental Environmental Project (SEP) Development: The HIT also collabora…" at bounding box center [742, 405] width 779 height 80
click at [796, 438] on p "2. Supplemental Environmental Project (SEP) Development: The HIT also collabora…" at bounding box center [742, 405] width 779 height 80
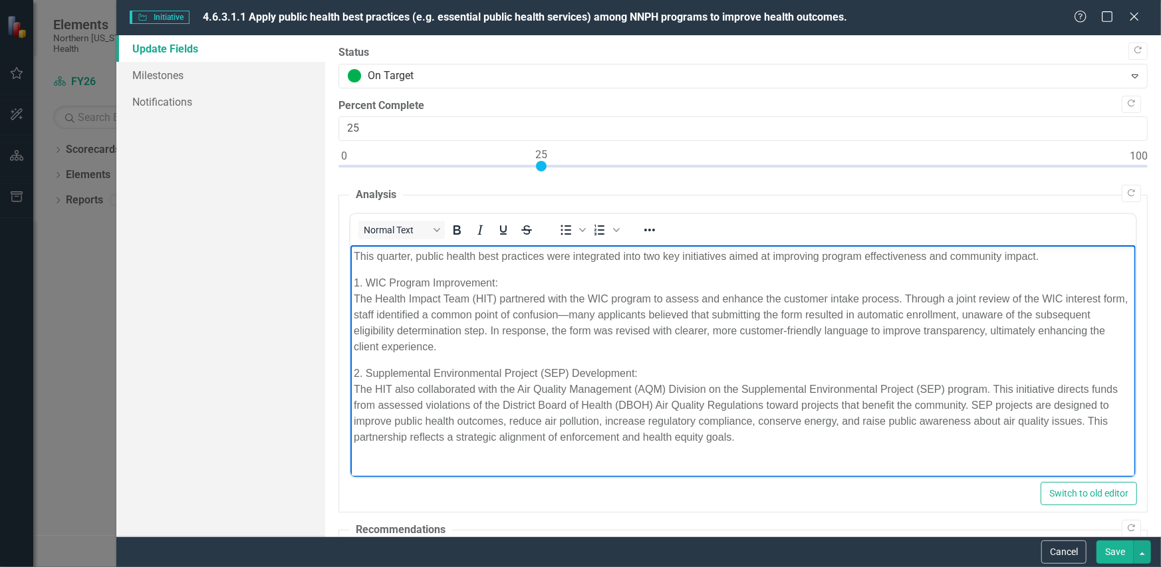
click at [796, 438] on p "2. Supplemental Environmental Project (SEP) Development: The HIT also collabora…" at bounding box center [742, 405] width 779 height 80
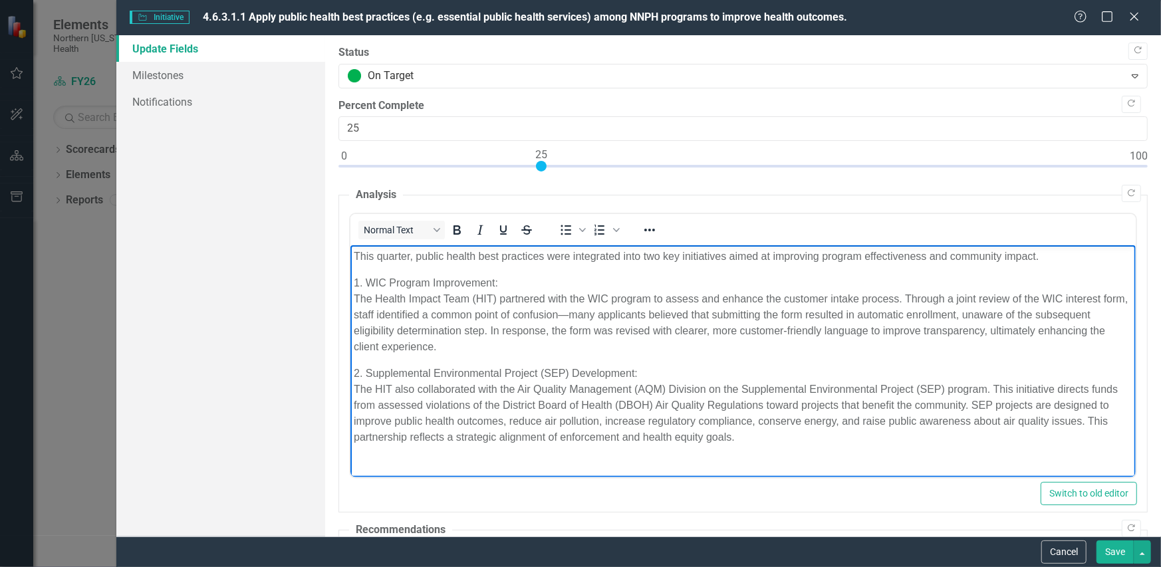
click at [796, 438] on p "2. Supplemental Environmental Project (SEP) Development: The HIT also collabora…" at bounding box center [742, 405] width 779 height 80
click at [640, 440] on p "2. Supplemental Environmental Project (SEP) Development: The HIT also collabora…" at bounding box center [742, 405] width 779 height 80
click at [1110, 550] on button "Save" at bounding box center [1115, 552] width 37 height 23
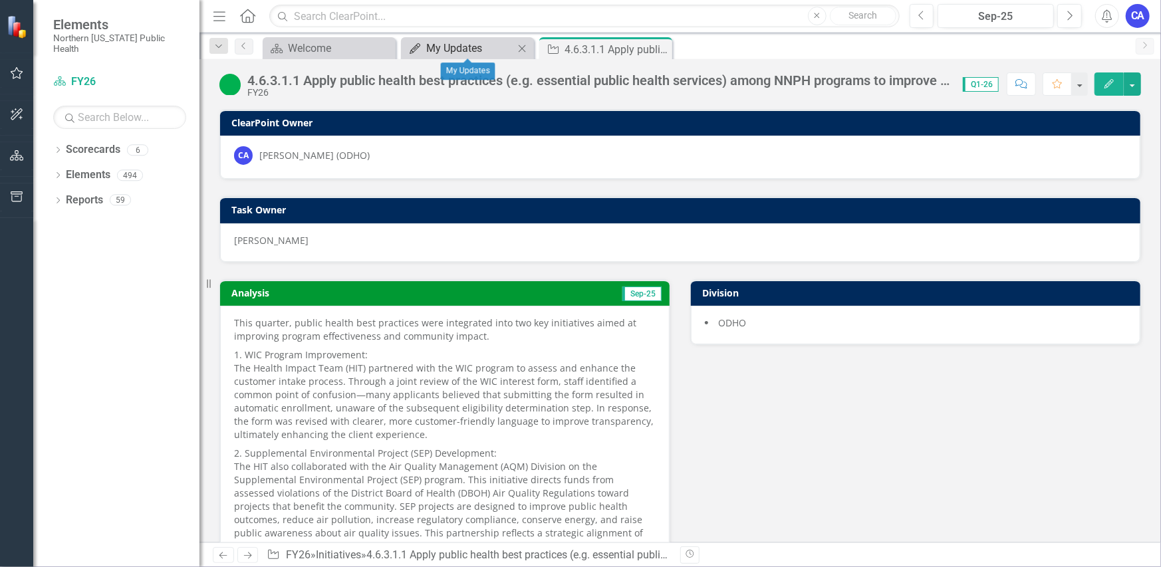
click at [436, 55] on div "My Updates" at bounding box center [470, 48] width 88 height 17
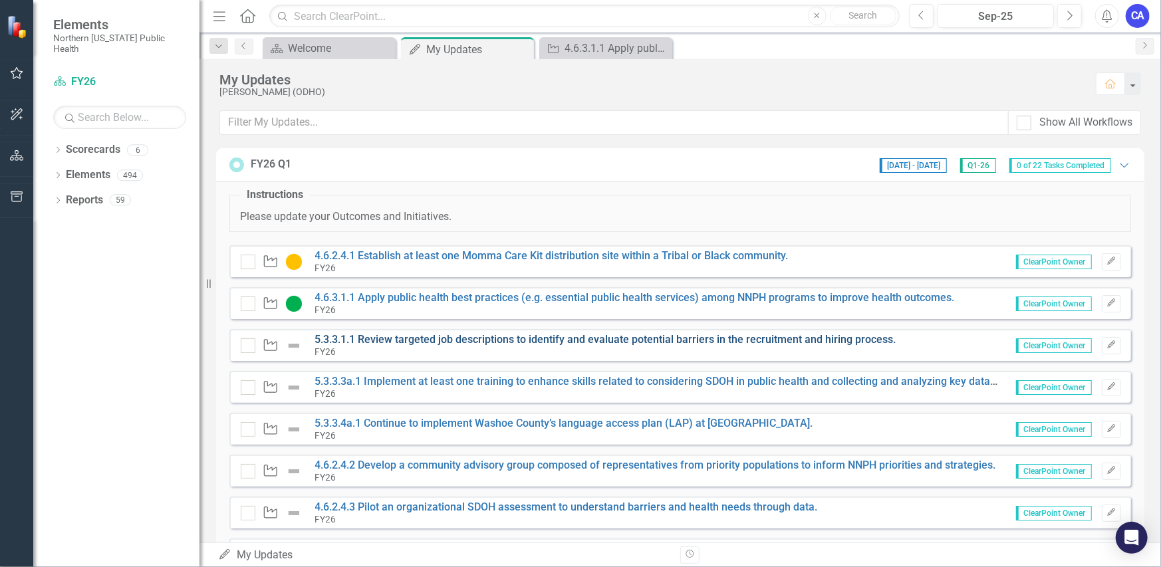
click at [763, 340] on link "5.3.3.1.1 Review targeted job descriptions to identify and evaluate potential b…" at bounding box center [605, 339] width 581 height 13
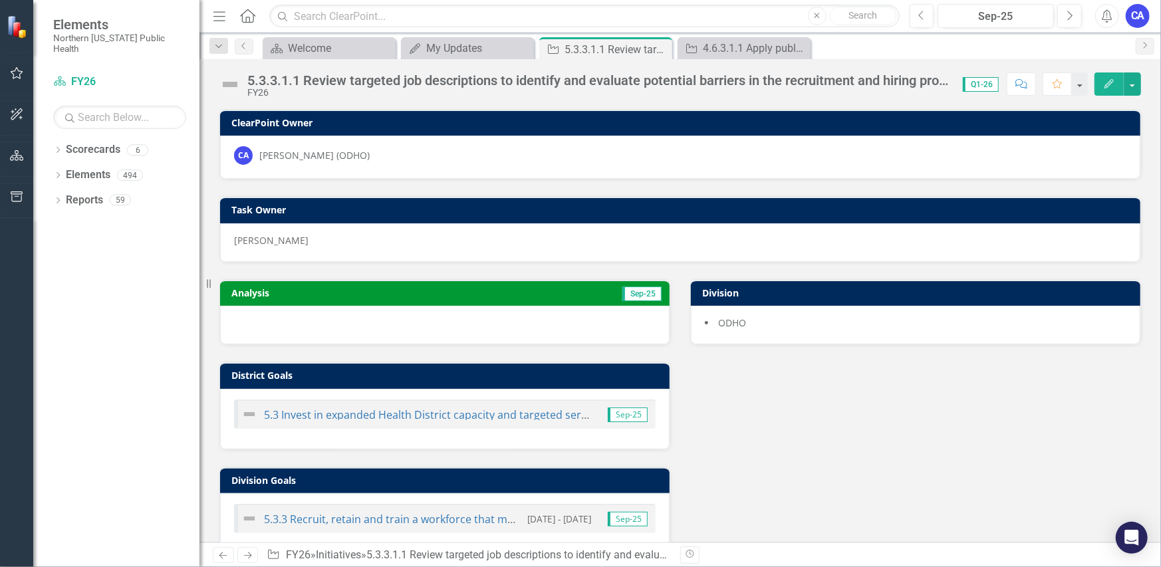
click at [227, 82] on img at bounding box center [229, 84] width 21 height 21
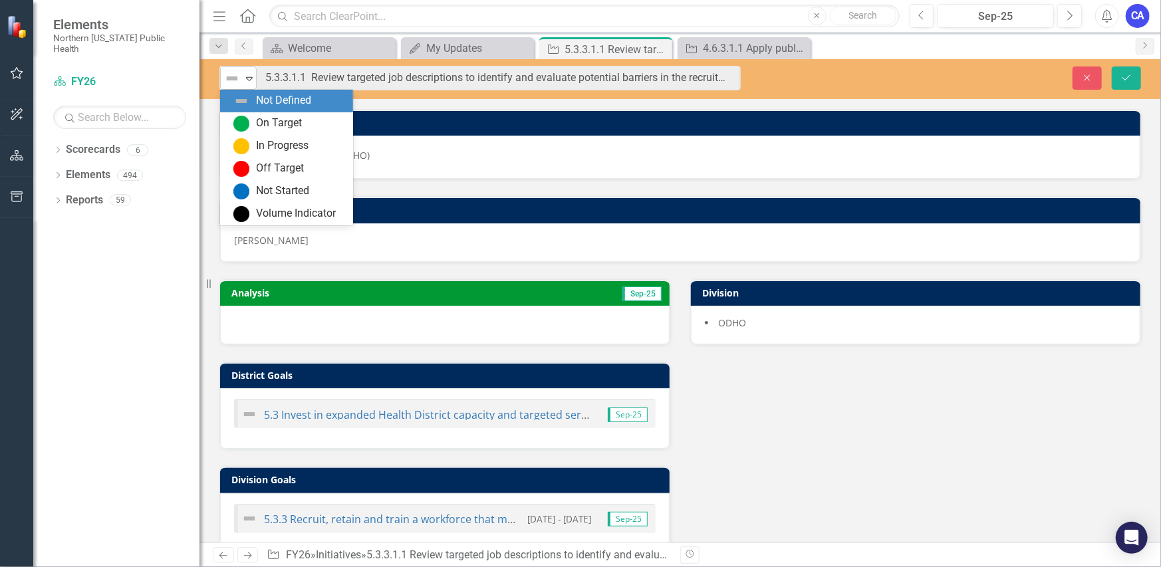
click at [229, 82] on img at bounding box center [232, 78] width 16 height 16
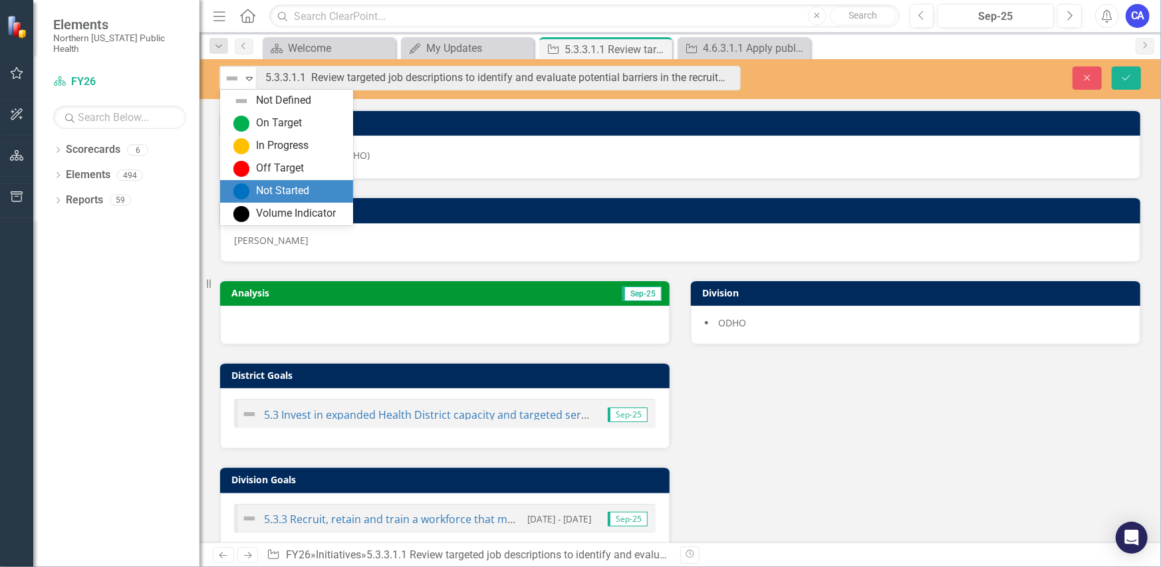
click at [265, 192] on div "Not Started" at bounding box center [282, 191] width 53 height 15
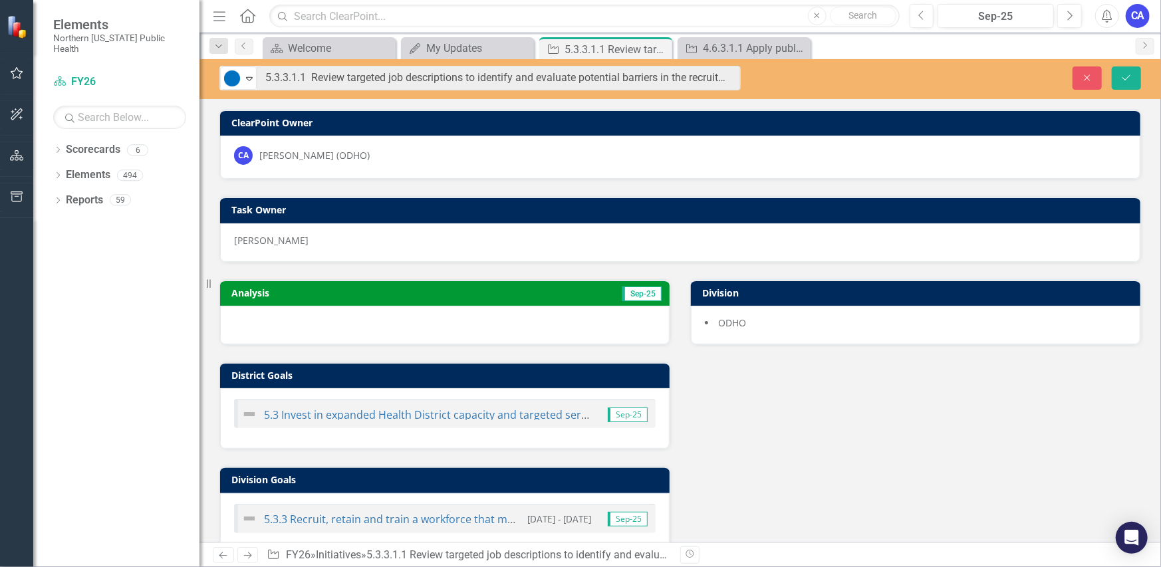
click at [309, 322] on div at bounding box center [445, 325] width 450 height 39
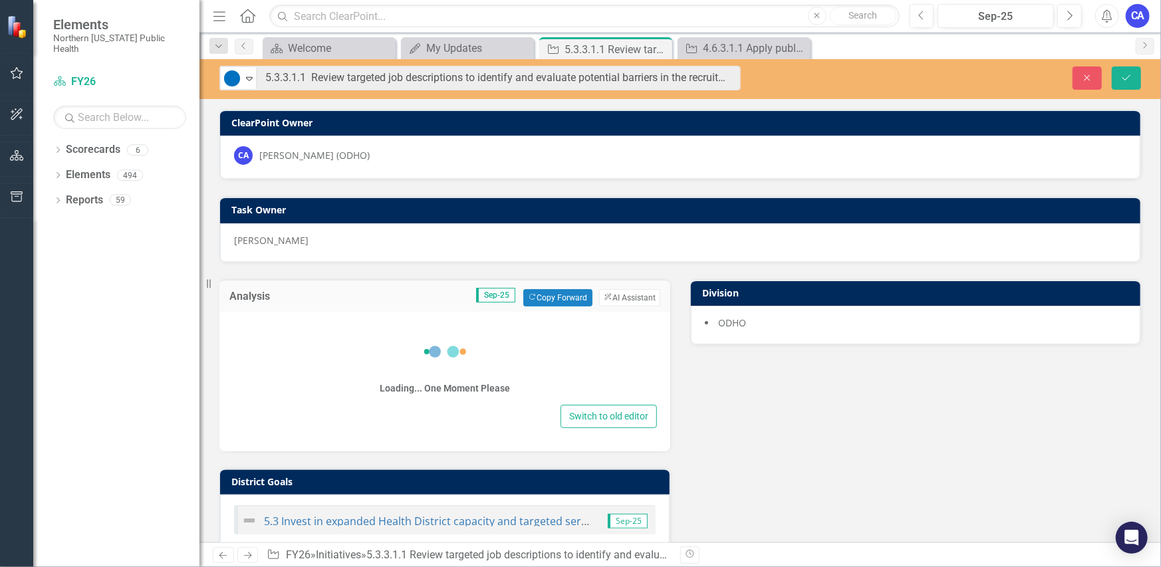
click at [324, 358] on div "Loading... One Moment Please" at bounding box center [445, 362] width 424 height 80
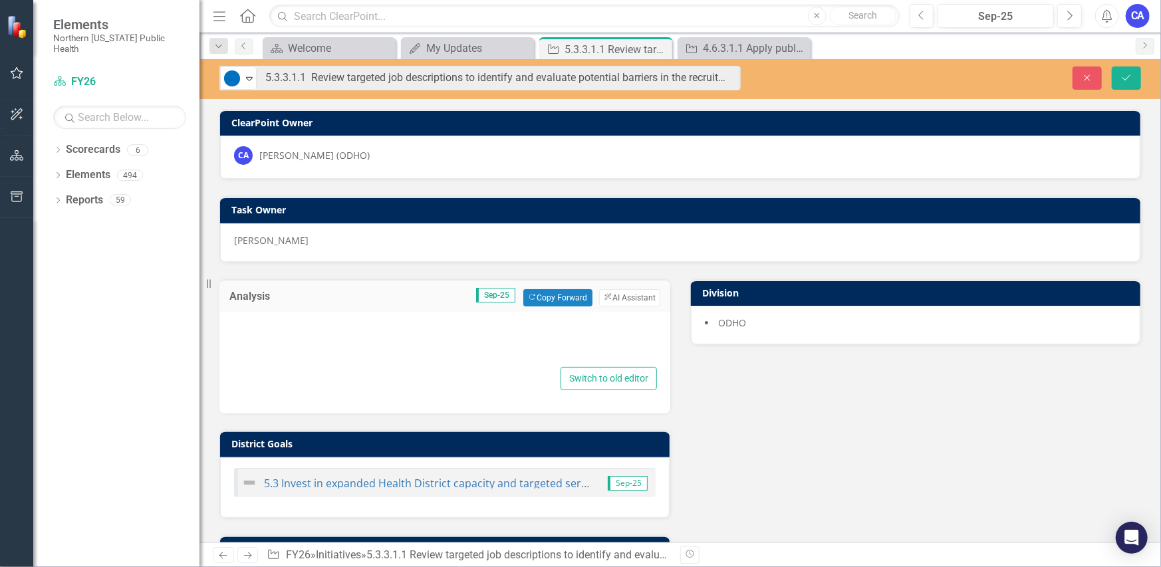
click at [324, 358] on div at bounding box center [445, 343] width 424 height 43
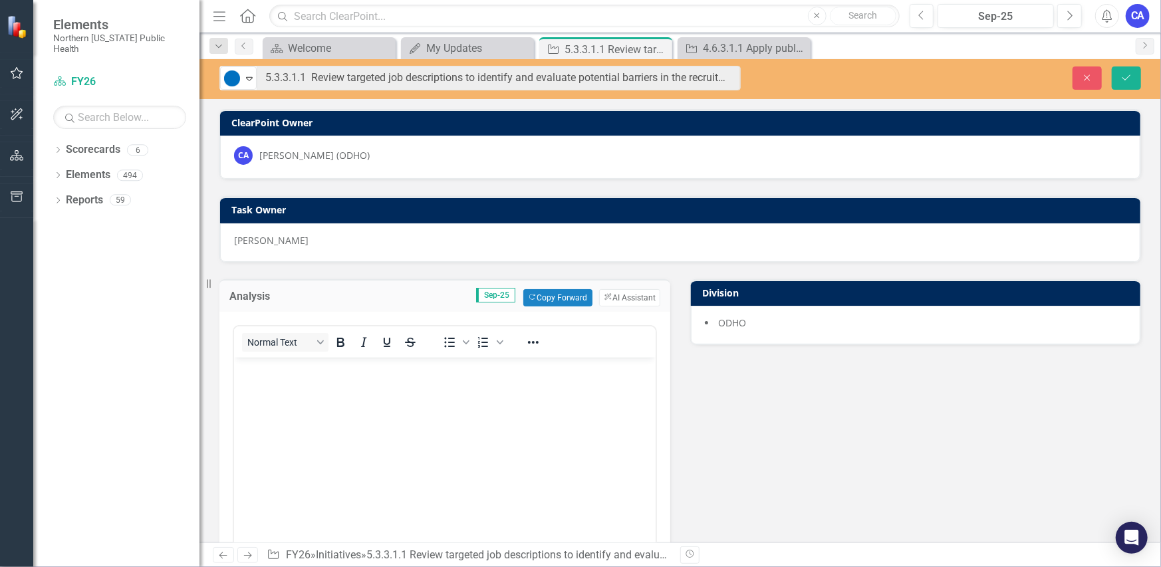
click at [328, 390] on body "Rich Text Area. Press ALT-0 for help." at bounding box center [444, 457] width 422 height 200
drag, startPoint x: 201, startPoint y: 12, endPoint x: 507, endPoint y: 107, distance: 319.7
click at [507, 106] on div "Not Started Expand 5.3.3.1.1 Review targeted job descriptions to identify and e…" at bounding box center [681, 300] width 962 height 483
click at [502, 121] on h3 "ClearPoint Owner" at bounding box center [682, 123] width 902 height 10
click at [439, 396] on body "NNPH is on a hiring freeze and is not currenlty hiring for many positions." at bounding box center [444, 457] width 422 height 200
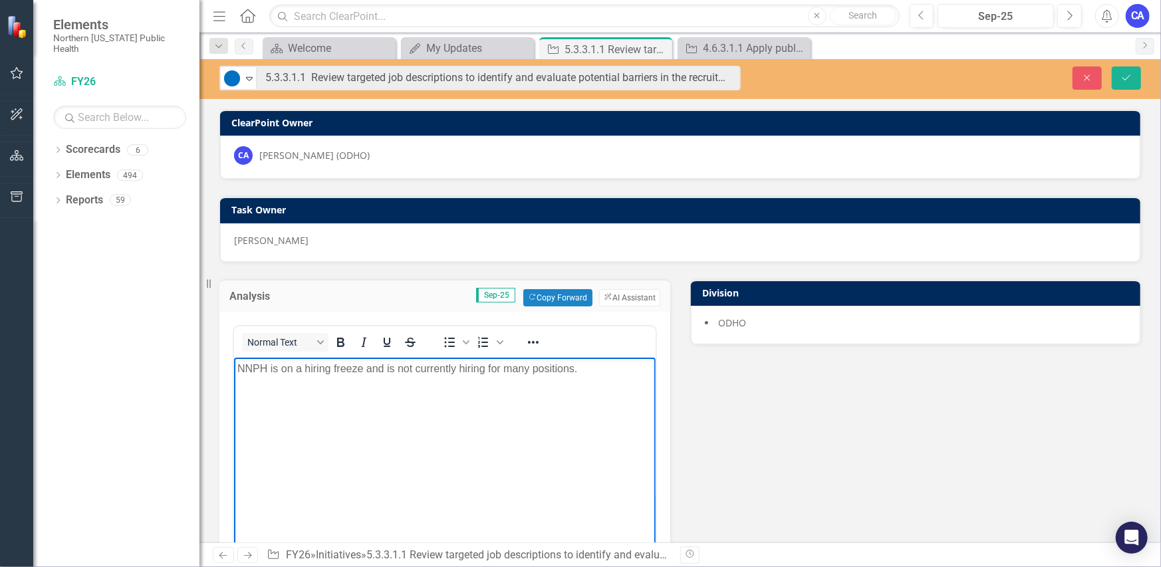
click at [598, 368] on p "NNPH is on a hiring freeze and is not currently hiring for many positions." at bounding box center [444, 368] width 415 height 16
click at [552, 408] on body "NNPH is on a hiring freeze and is not currently hiring for many positions. Ther…" at bounding box center [444, 457] width 422 height 200
drag, startPoint x: 551, startPoint y: 388, endPoint x: 182, endPoint y: 362, distance: 369.3
click at [233, 362] on html "NNPH is on a hiring freeze and is not currently hiring for many positions. Ther…" at bounding box center [444, 457] width 422 height 200
copy p "NNPH is on a hiring freeze and is not currently hiring for many positions. Ther…"
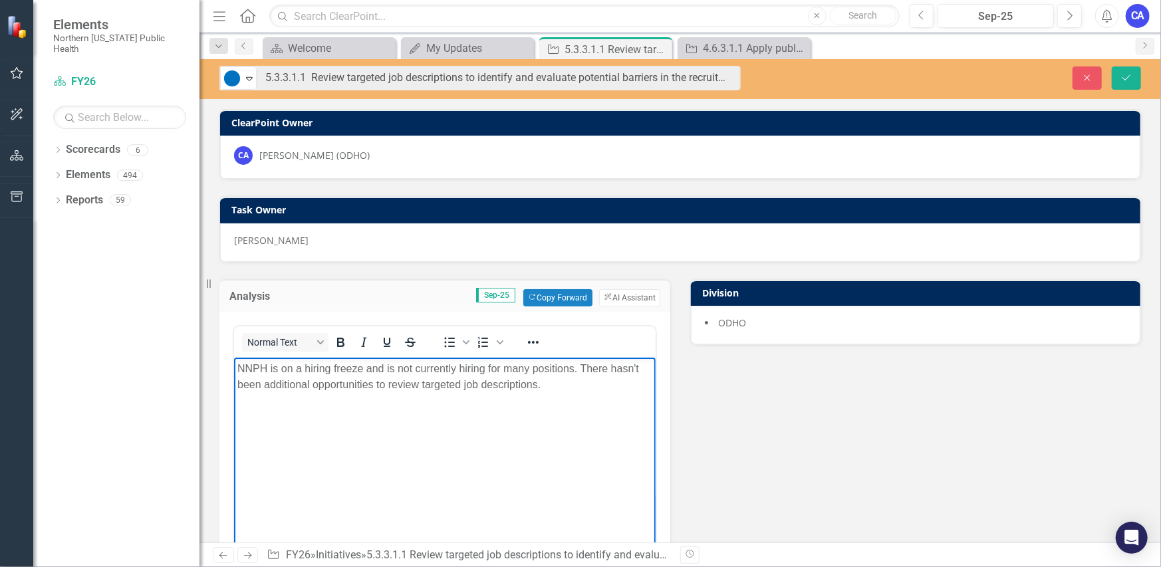
click at [549, 384] on p "NNPH is on a hiring freeze and is not currently hiring for many positions. Ther…" at bounding box center [444, 376] width 415 height 32
click at [573, 371] on p "Due to an ongoing hiring freeze, NNPH is not actively recruiting for most posit…" at bounding box center [444, 384] width 415 height 48
click at [473, 404] on p "Due to an ongoing hiring freeze, NNPH is not actively recruiting for most posit…" at bounding box center [444, 384] width 415 height 48
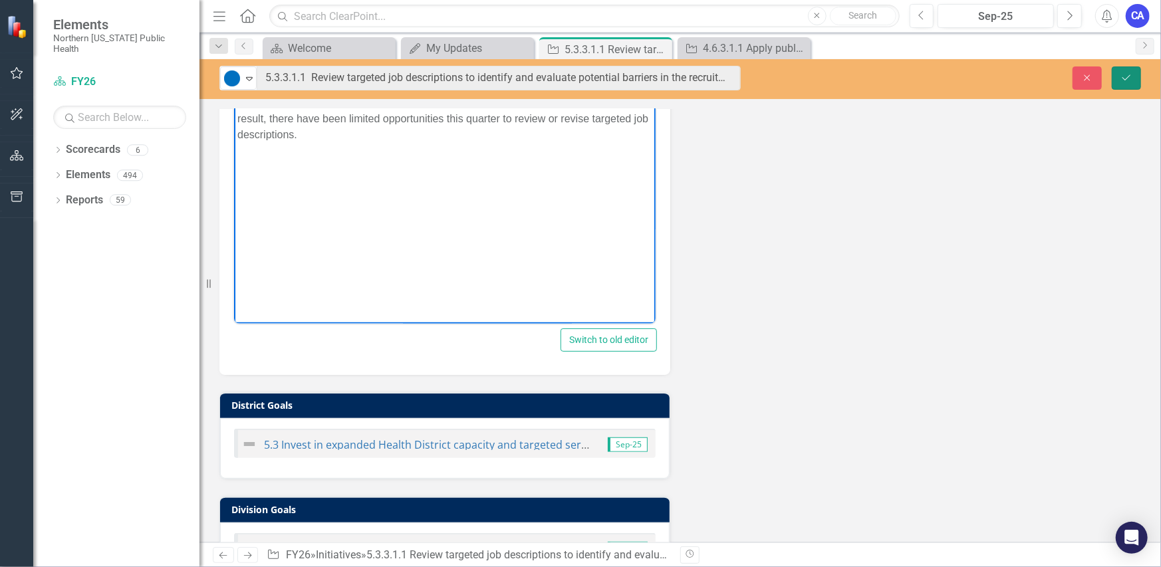
click at [1123, 83] on button "Save" at bounding box center [1126, 78] width 29 height 23
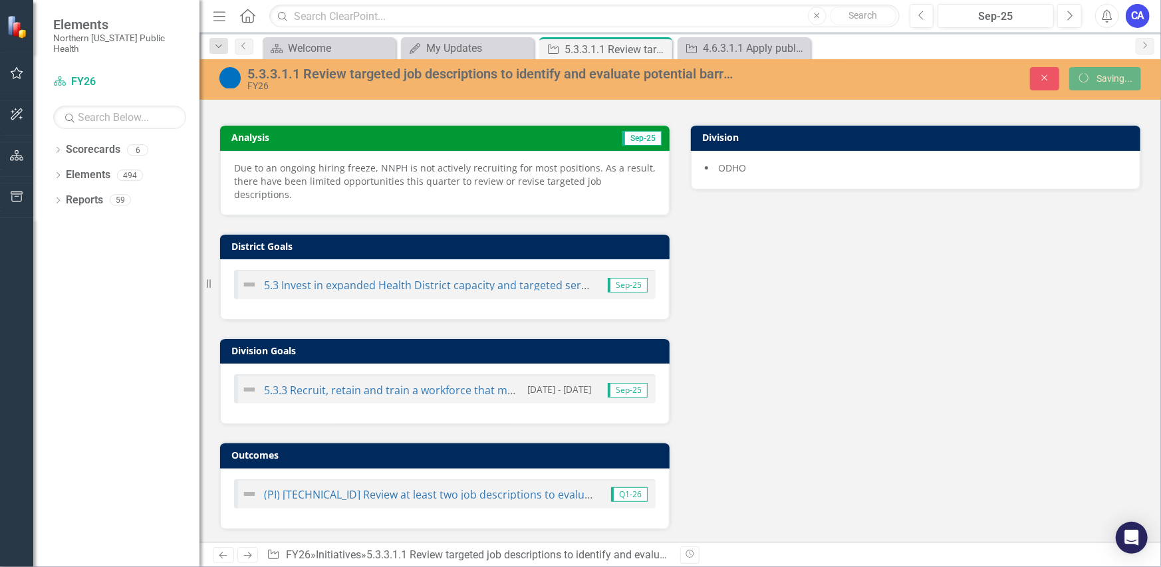
scroll to position [141, 0]
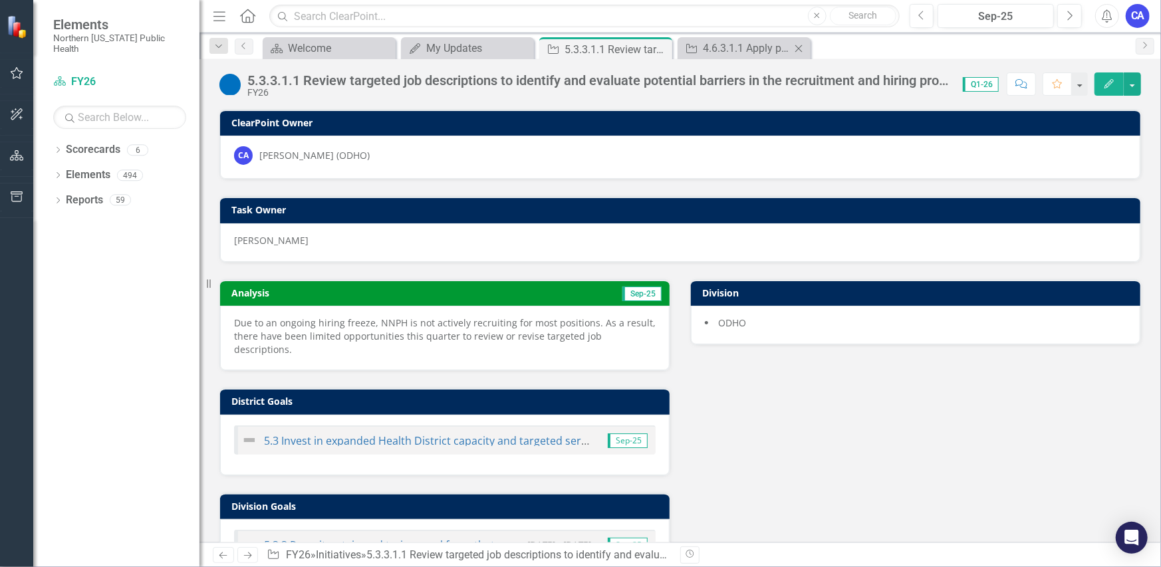
click at [722, 56] on div "Initiative 4.6.3.1.1 Apply public health best practices (e.g. essential public …" at bounding box center [744, 48] width 133 height 22
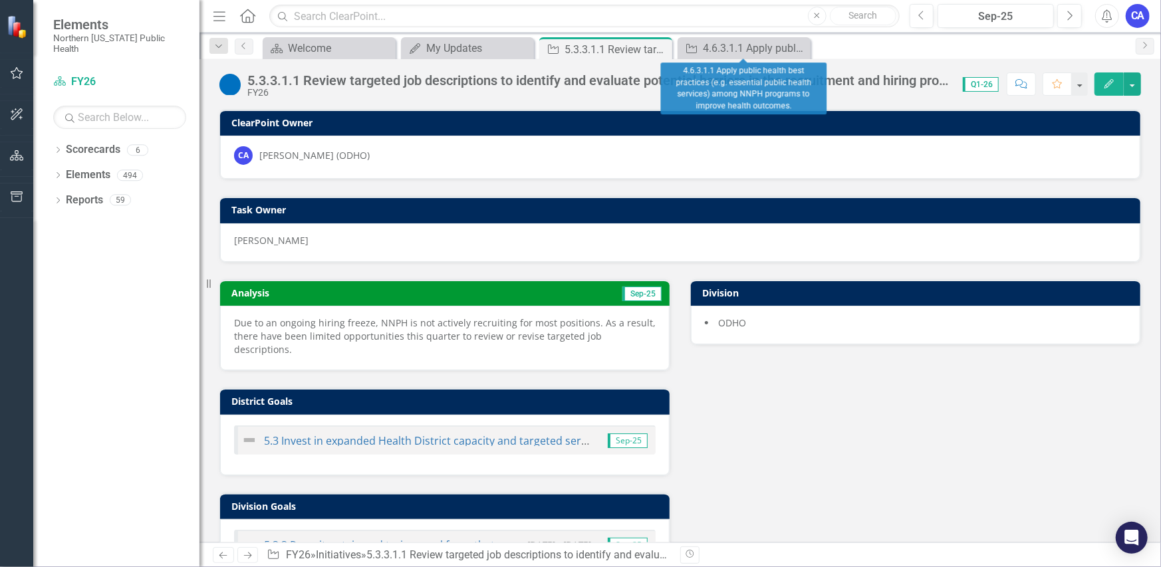
click at [0, 0] on icon "Close" at bounding box center [0, 0] width 0 height 0
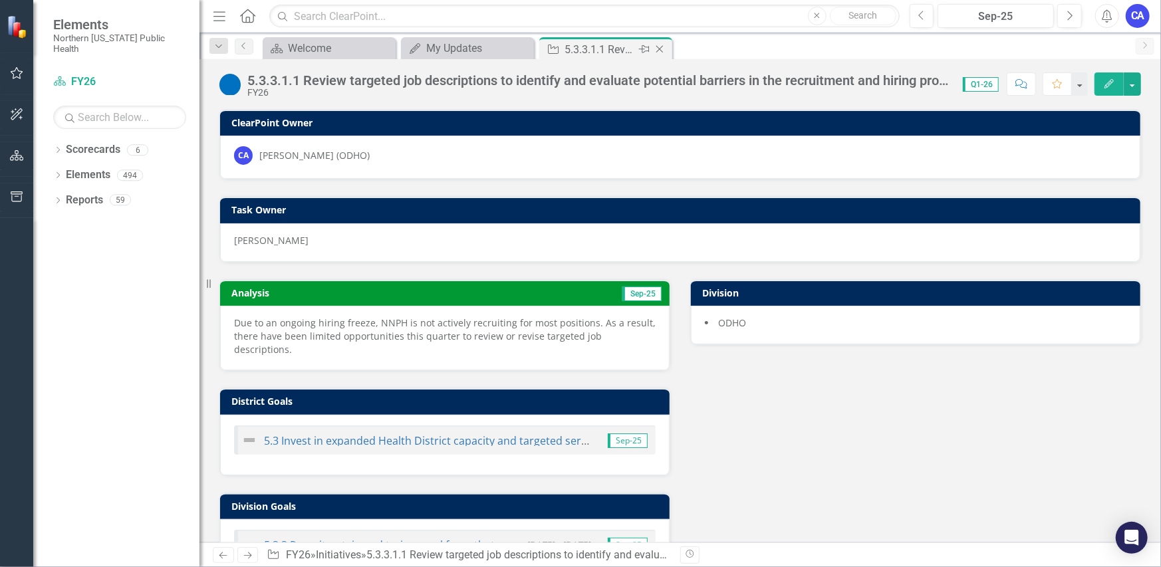
click at [660, 47] on icon "Close" at bounding box center [659, 49] width 13 height 11
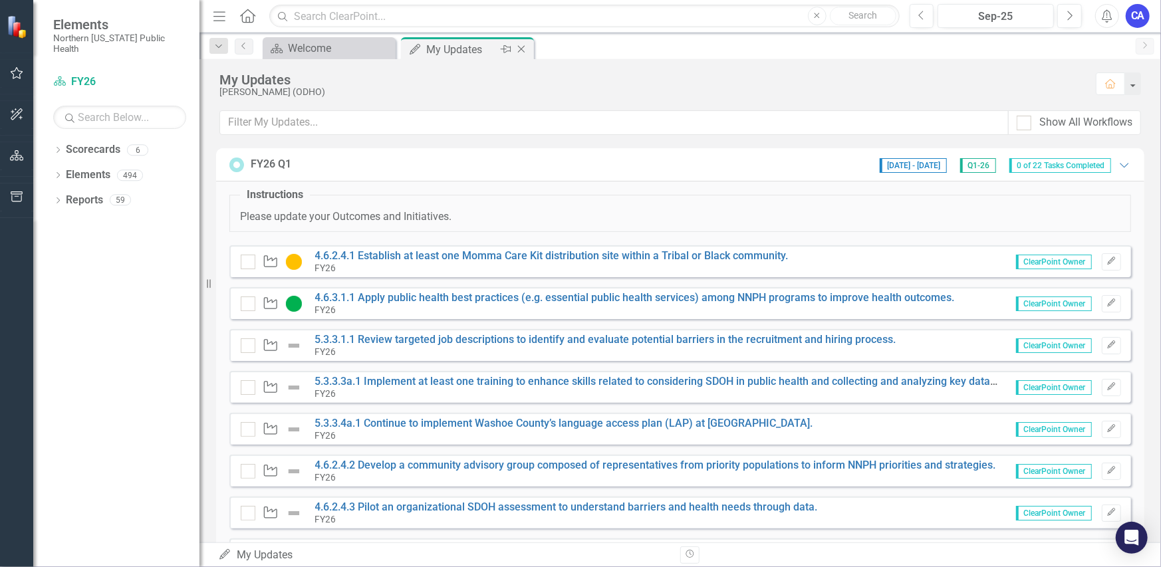
click at [454, 49] on div "My Updates" at bounding box center [461, 49] width 71 height 17
click at [342, 49] on div "Welcome" at bounding box center [332, 48] width 88 height 17
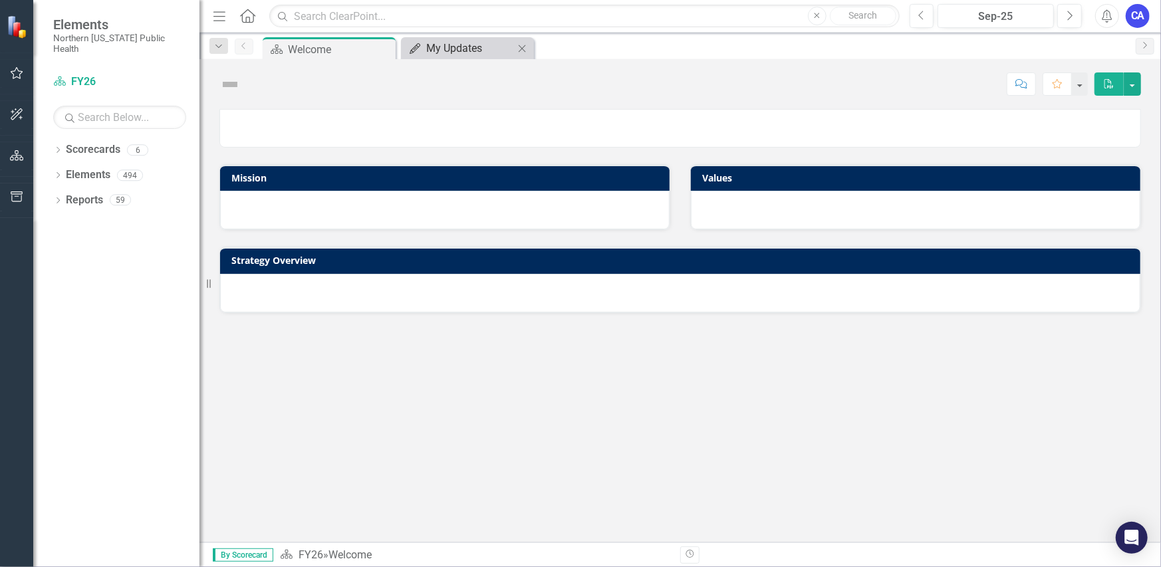
click at [431, 48] on div "My Updates" at bounding box center [470, 48] width 88 height 17
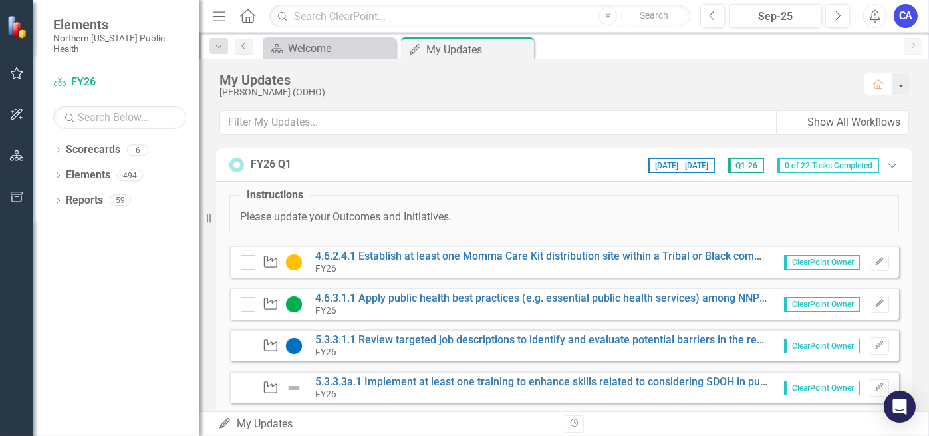
scroll to position [13, 0]
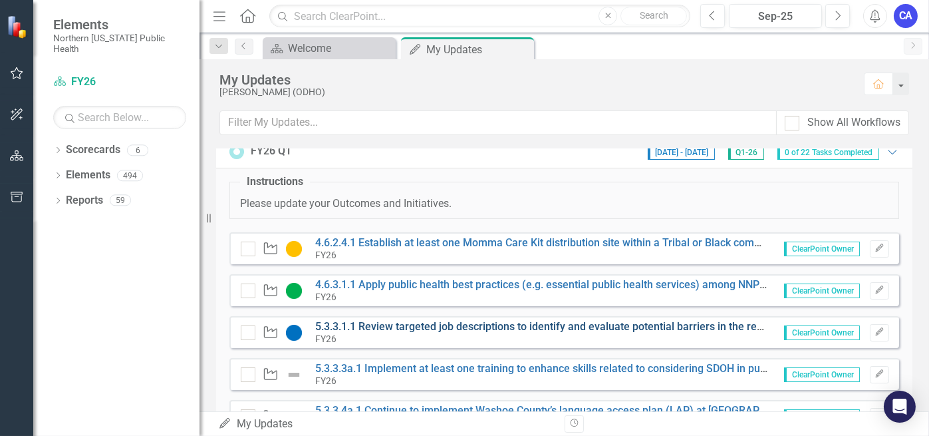
click at [513, 325] on link "5.3.3.1.1 Review targeted job descriptions to identify and evaluate potential b…" at bounding box center [605, 326] width 581 height 13
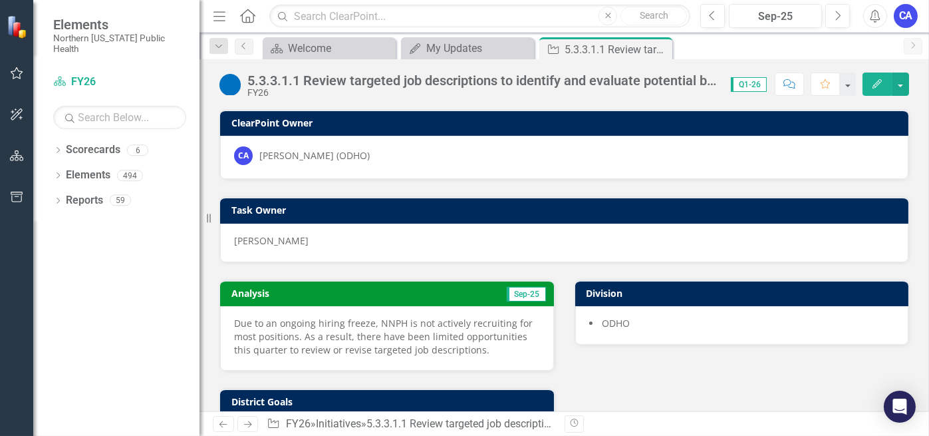
drag, startPoint x: 471, startPoint y: 343, endPoint x: 271, endPoint y: 327, distance: 200.9
click at [271, 327] on p "Due to an ongoing hiring freeze, NNPH is not actively recruiting for most posit…" at bounding box center [387, 337] width 306 height 40
drag, startPoint x: 233, startPoint y: 319, endPoint x: 384, endPoint y: 349, distance: 153.9
click at [384, 349] on p "Due to an ongoing hiring freeze, NNPH is not actively recruiting for most posit…" at bounding box center [387, 337] width 306 height 40
drag, startPoint x: 464, startPoint y: 350, endPoint x: 210, endPoint y: 320, distance: 255.8
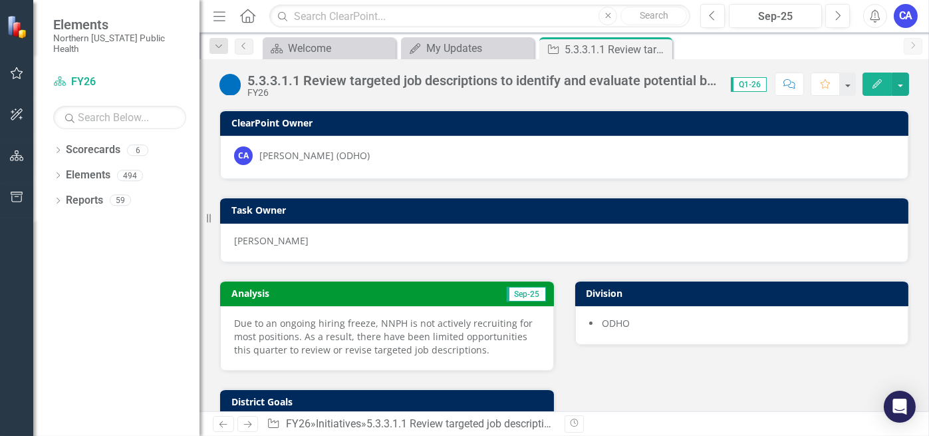
click at [210, 320] on div "Analysis Sep-25 Due to an ongoing hiring freeze, NNPH is not actively recruitin…" at bounding box center [386, 317] width 355 height 108
drag, startPoint x: 233, startPoint y: 317, endPoint x: 469, endPoint y: 348, distance: 238.1
click at [469, 348] on p "Due to an ongoing hiring freeze, NNPH is not actively recruiting for most posit…" at bounding box center [387, 337] width 306 height 40
click at [891, 71] on div "5.3.3.1.1 Review targeted job descriptions to identify and evaluate potential b…" at bounding box center [565, 79] width 730 height 40
click at [902, 82] on button "button" at bounding box center [900, 83] width 17 height 23
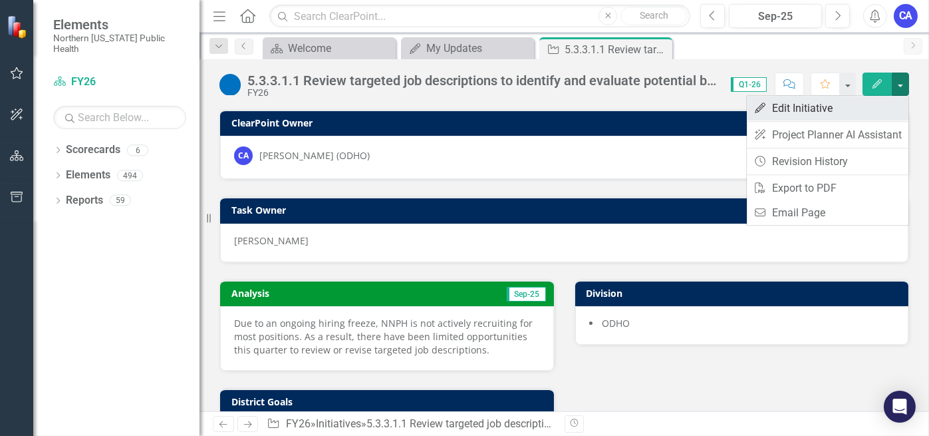
click at [872, 106] on link "Edit Edit Initiative" at bounding box center [828, 108] width 162 height 25
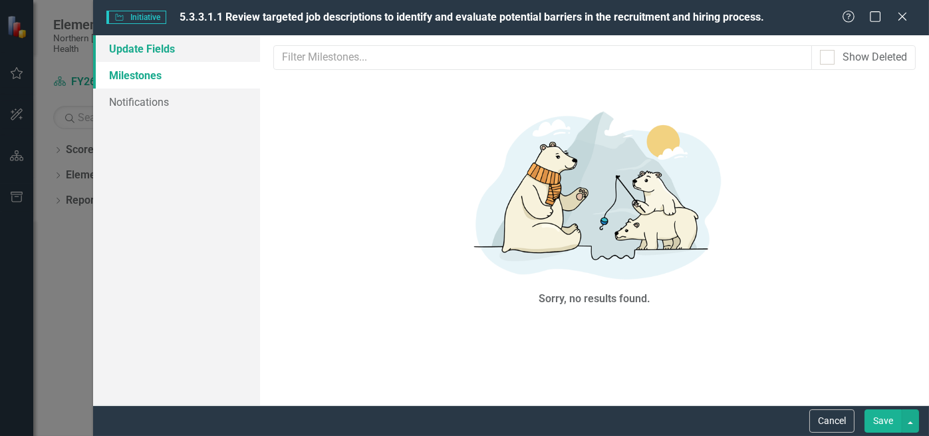
click at [160, 49] on link "Update Fields" at bounding box center [176, 48] width 167 height 27
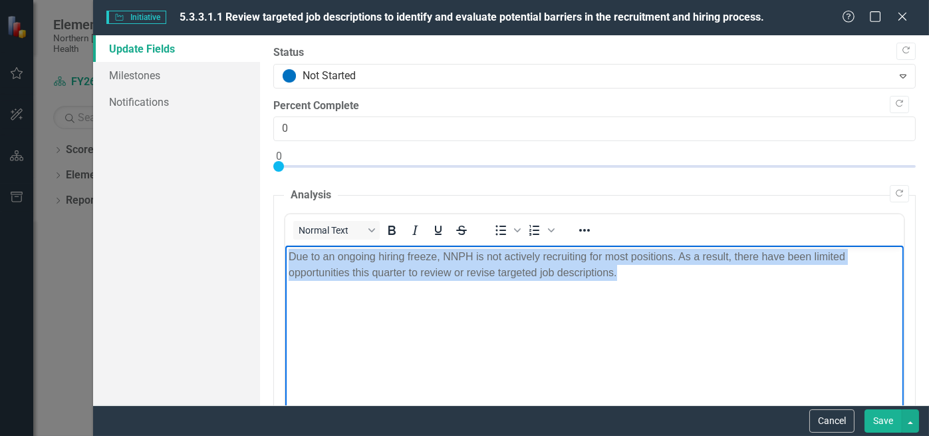
drag, startPoint x: 627, startPoint y: 279, endPoint x: 265, endPoint y: 256, distance: 362.5
click at [285, 256] on html "Due to an ongoing hiring freeze, NNPH is not actively recruiting for most posit…" at bounding box center [594, 345] width 618 height 200
copy p "Due to an ongoing hiring freeze, NNPH is not actively recruiting for most posit…"
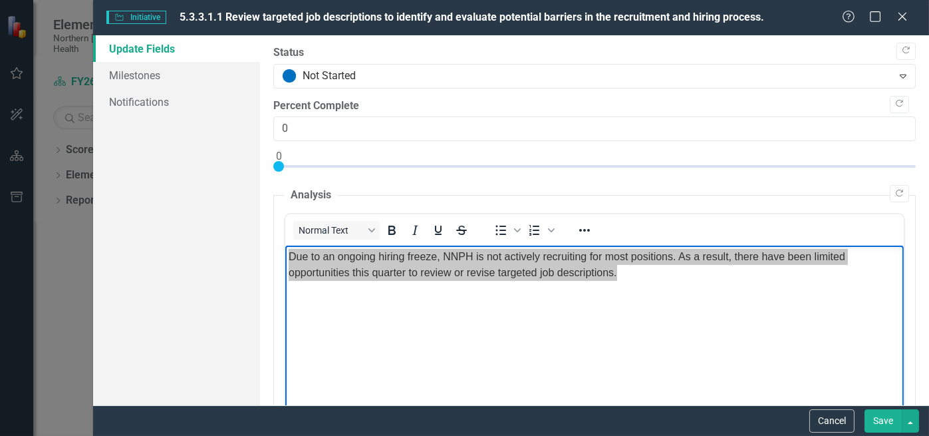
click at [886, 423] on button "Save" at bounding box center [883, 420] width 37 height 23
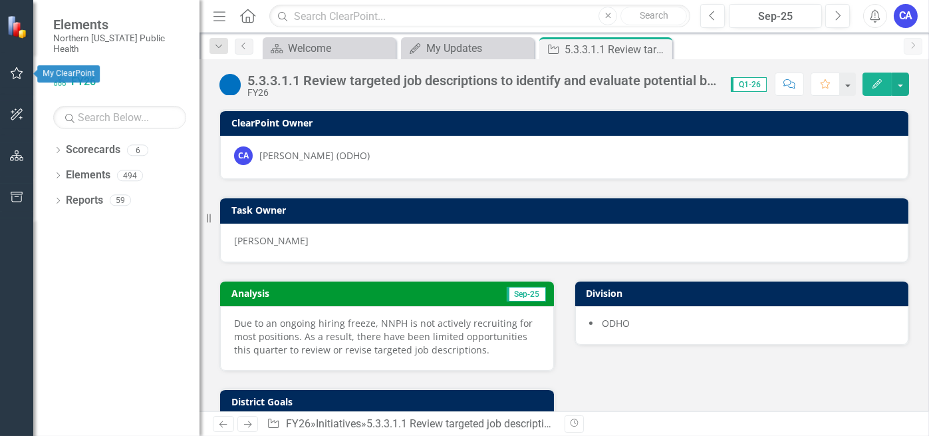
click at [20, 78] on icon "button" at bounding box center [17, 73] width 13 height 12
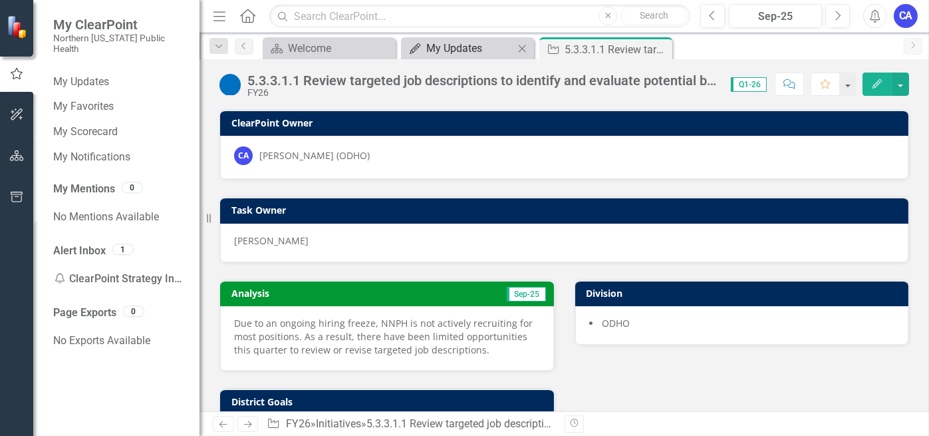
click at [473, 46] on div "My Updates" at bounding box center [470, 48] width 88 height 17
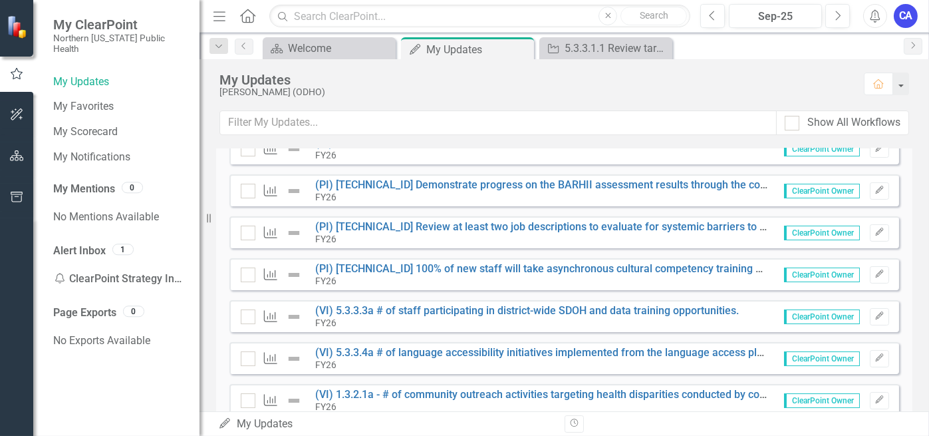
scroll to position [528, 0]
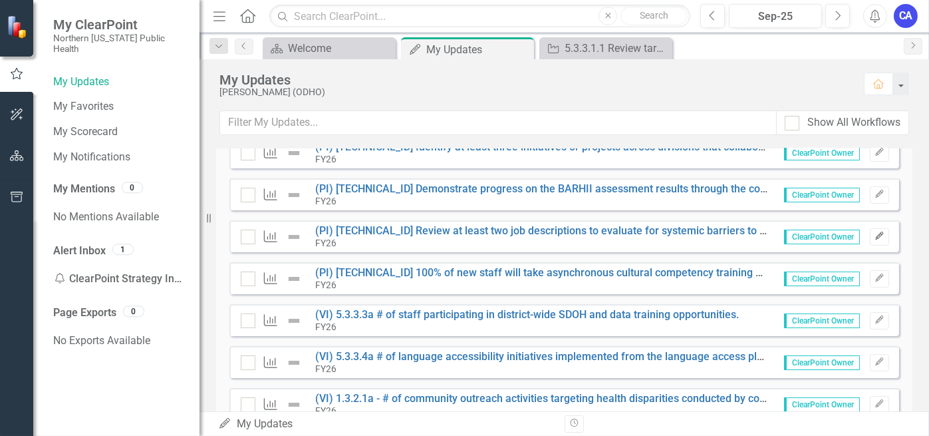
click at [870, 240] on button "Edit" at bounding box center [879, 236] width 19 height 17
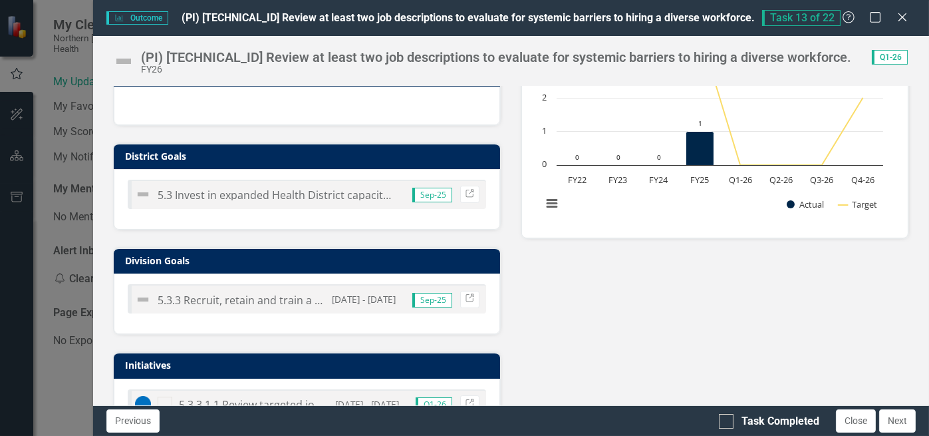
scroll to position [0, 0]
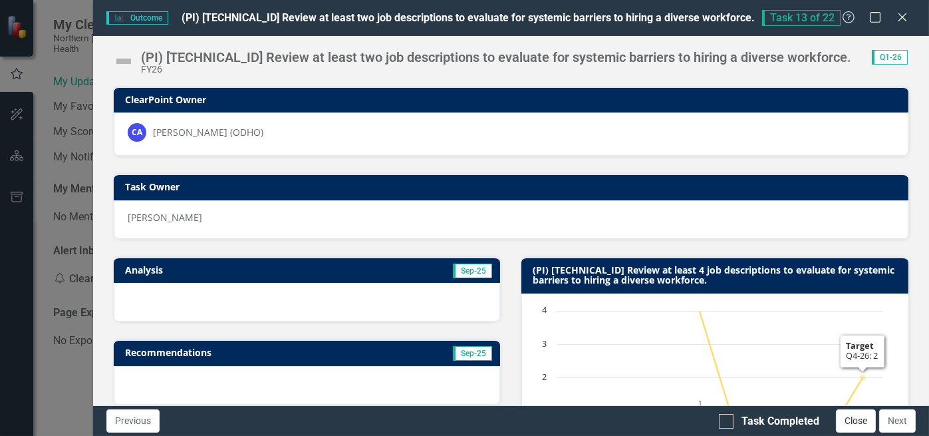
click at [865, 421] on button "Close" at bounding box center [856, 420] width 40 height 23
